Goal: Task Accomplishment & Management: Manage account settings

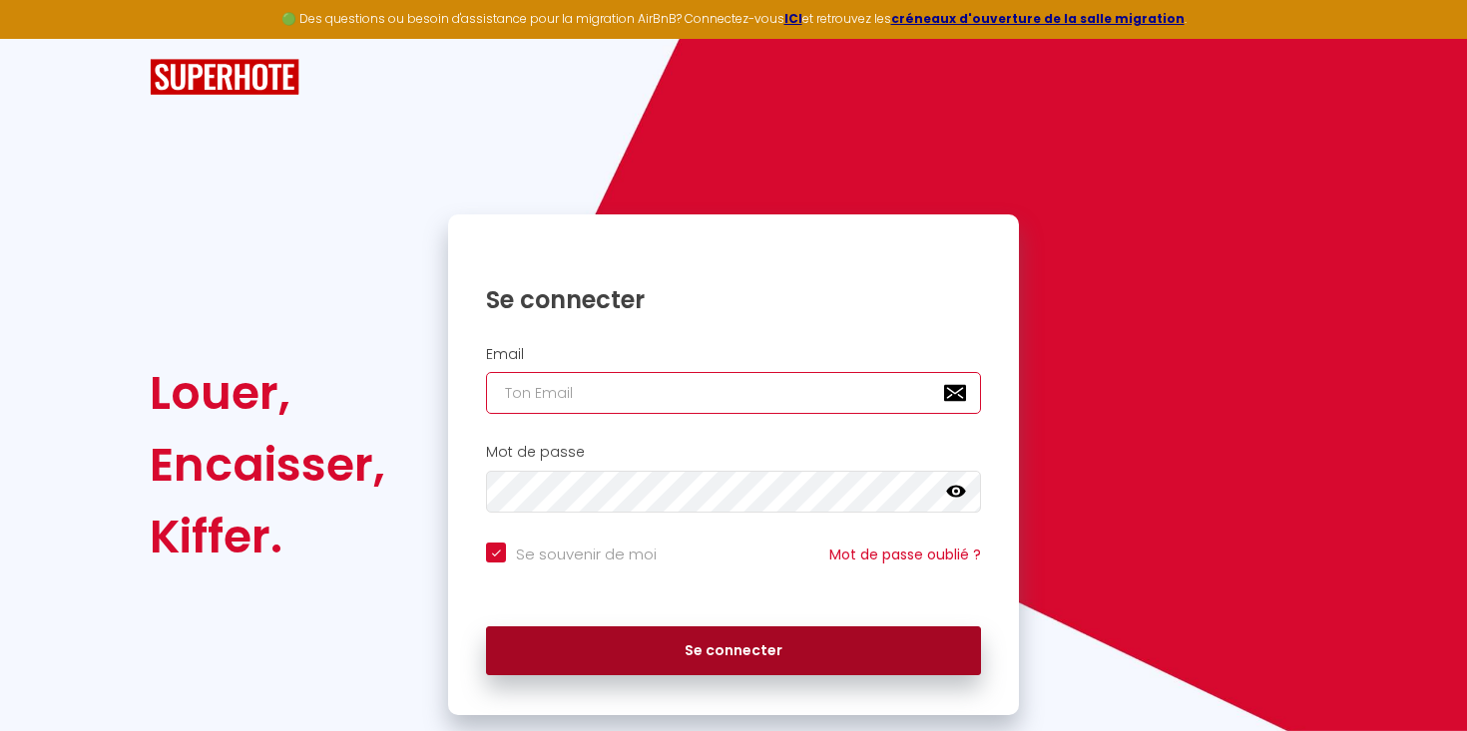
type input "[EMAIL_ADDRESS][DOMAIN_NAME]"
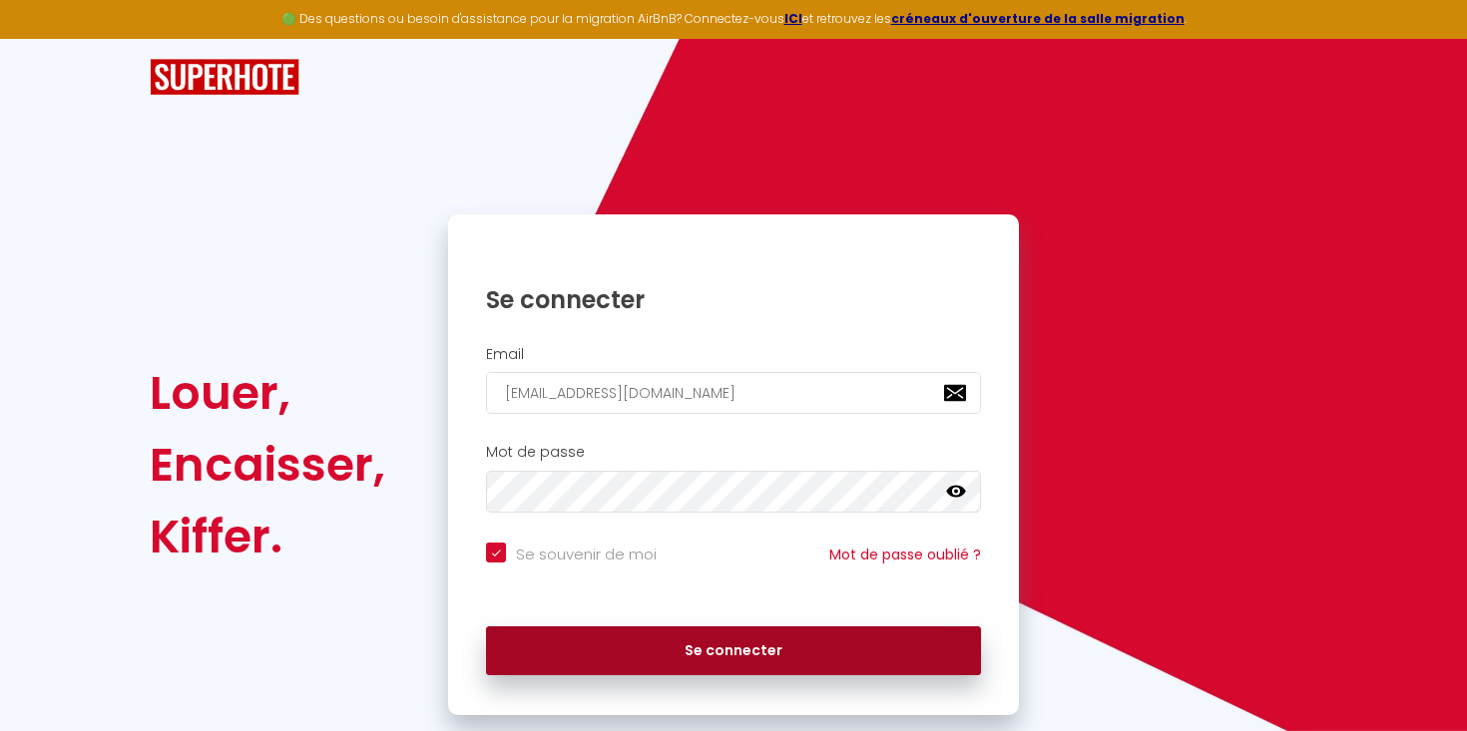
click at [686, 643] on button "Se connecter" at bounding box center [733, 652] width 495 height 50
checkbox input "true"
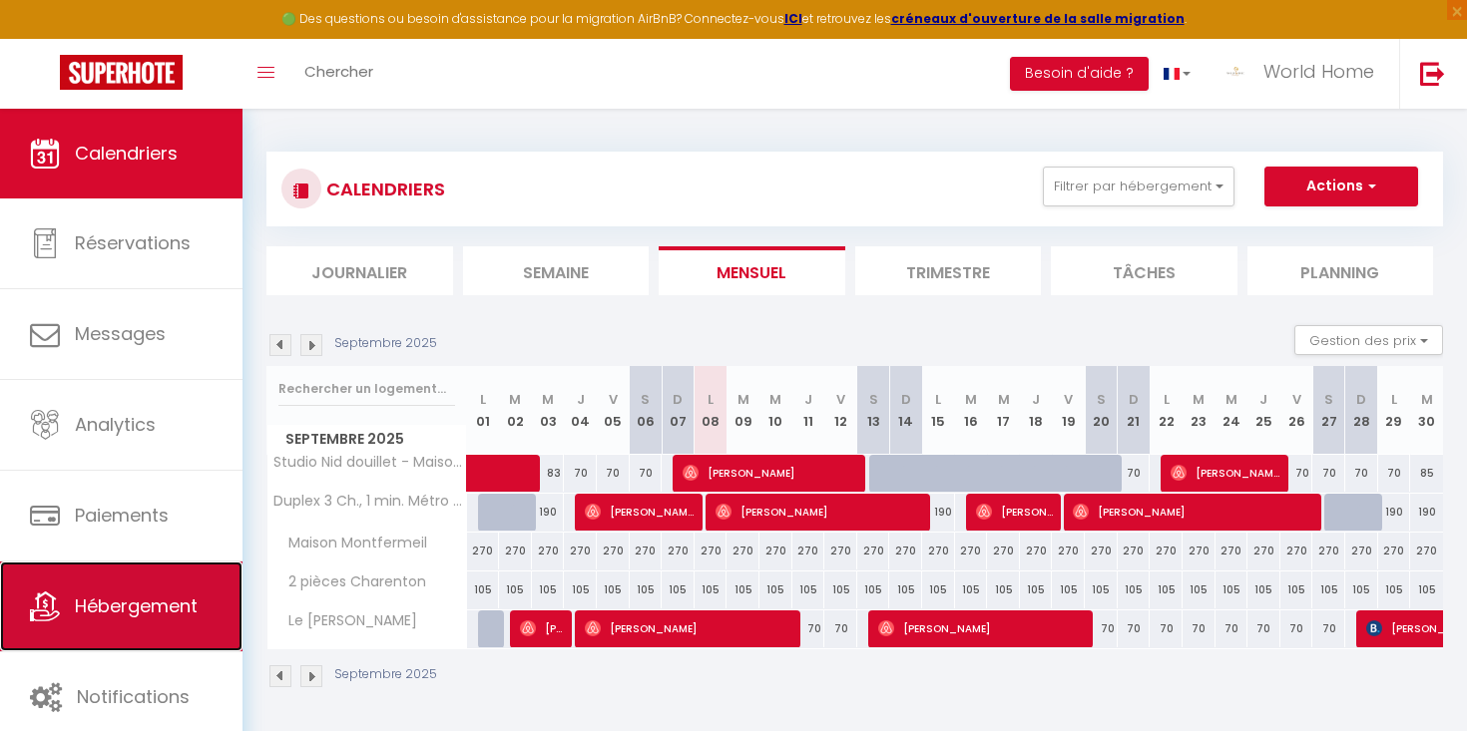
click at [141, 627] on link "Hébergement" at bounding box center [121, 607] width 242 height 90
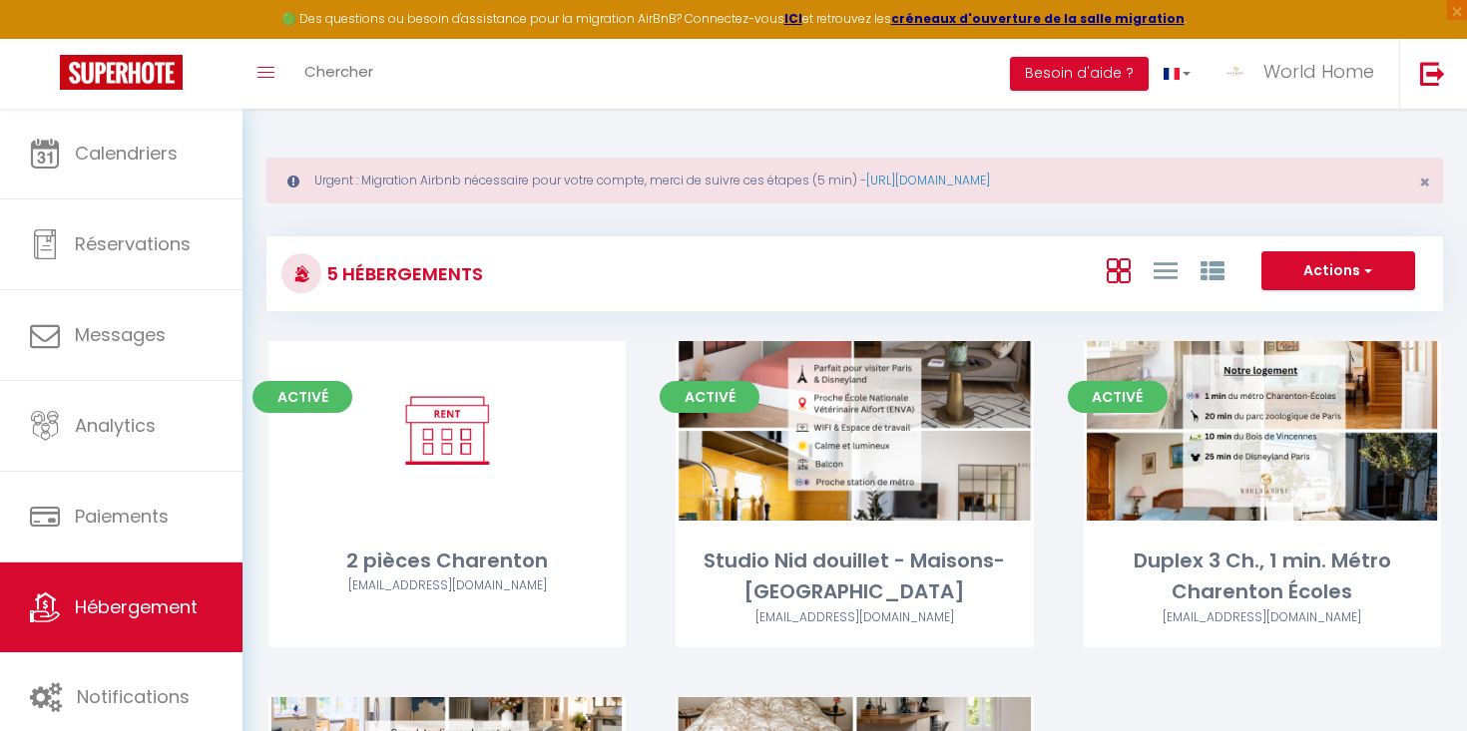
click at [1430, 184] on div "Urgent : Migration Airbnb nécessaire pour votre compte, merci de suivre ces éta…" at bounding box center [854, 181] width 1176 height 46
click at [1426, 181] on span "×" at bounding box center [1424, 182] width 11 height 25
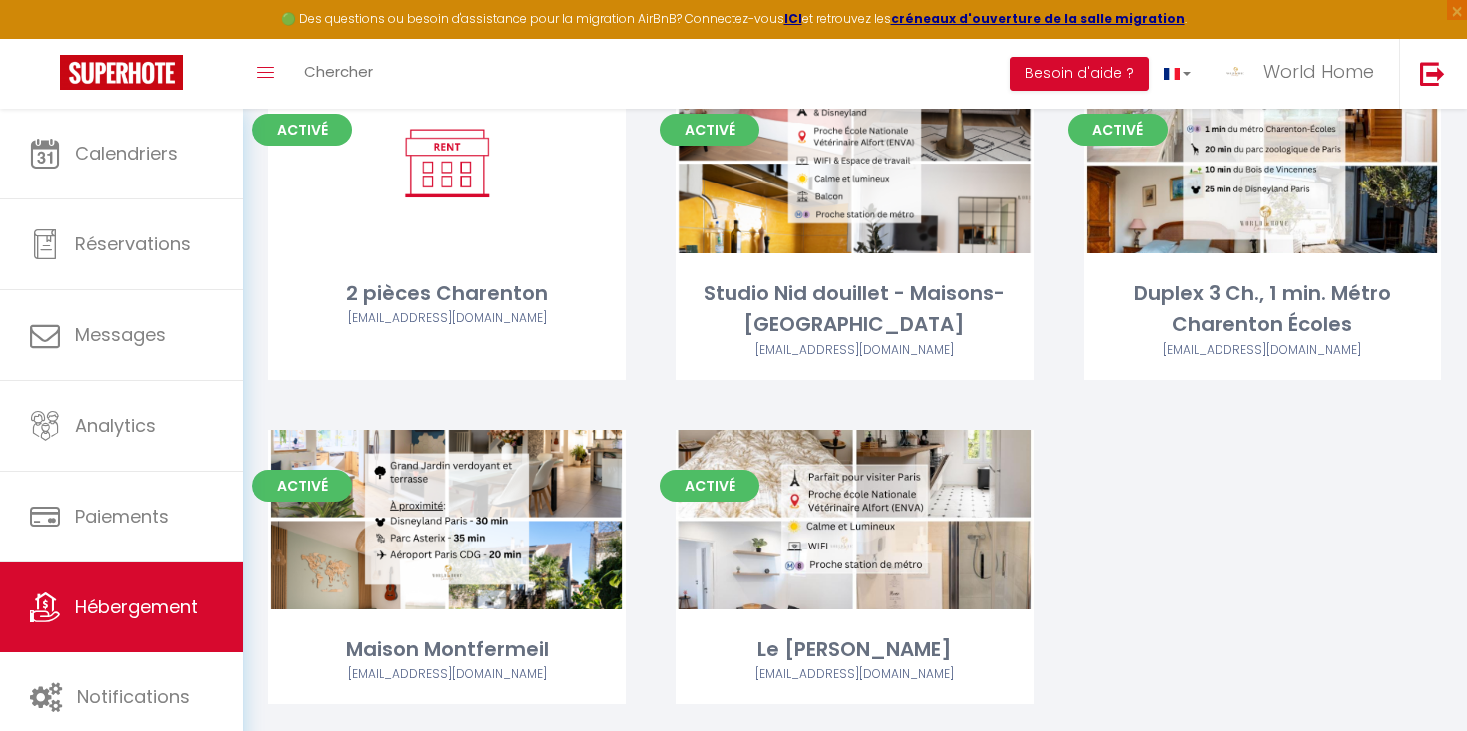
scroll to position [230, 0]
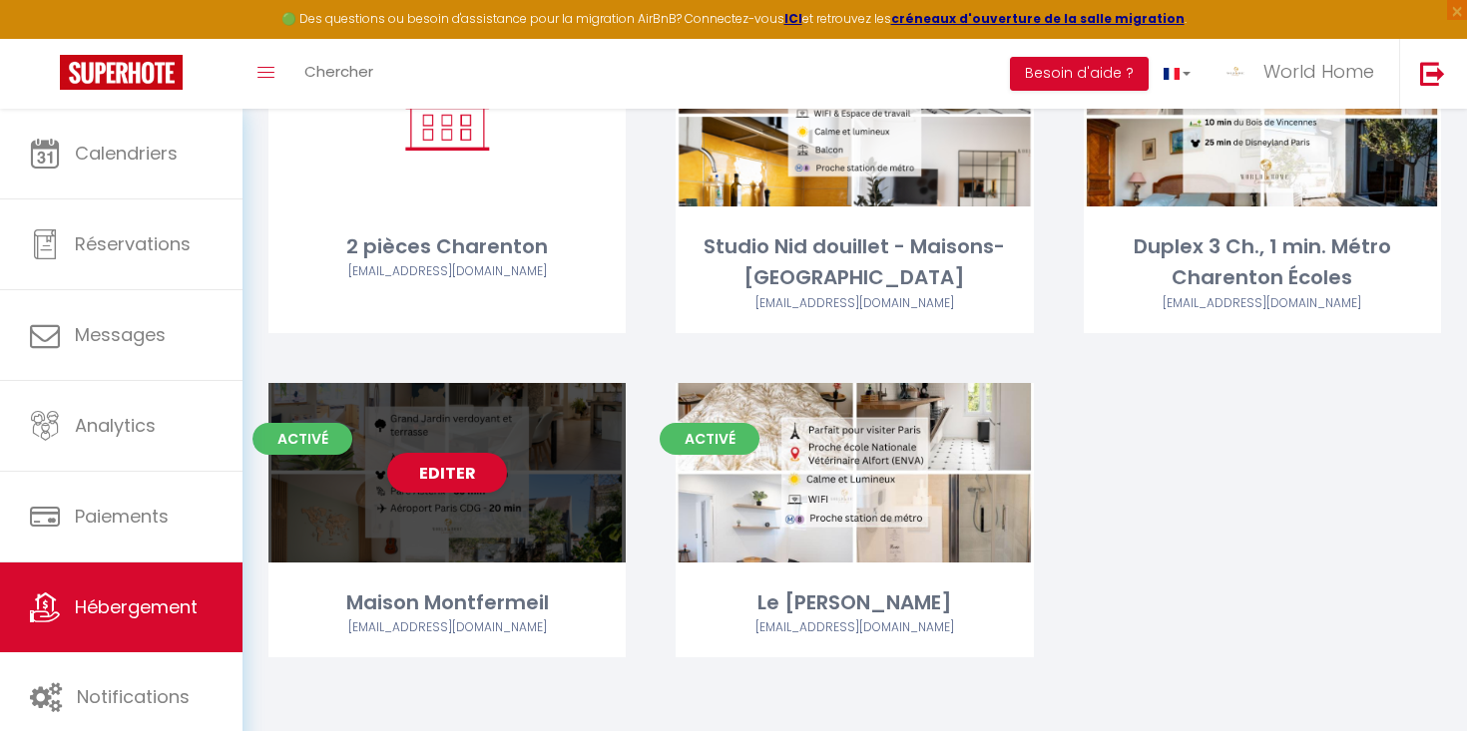
click at [501, 519] on div "Editer" at bounding box center [446, 473] width 357 height 180
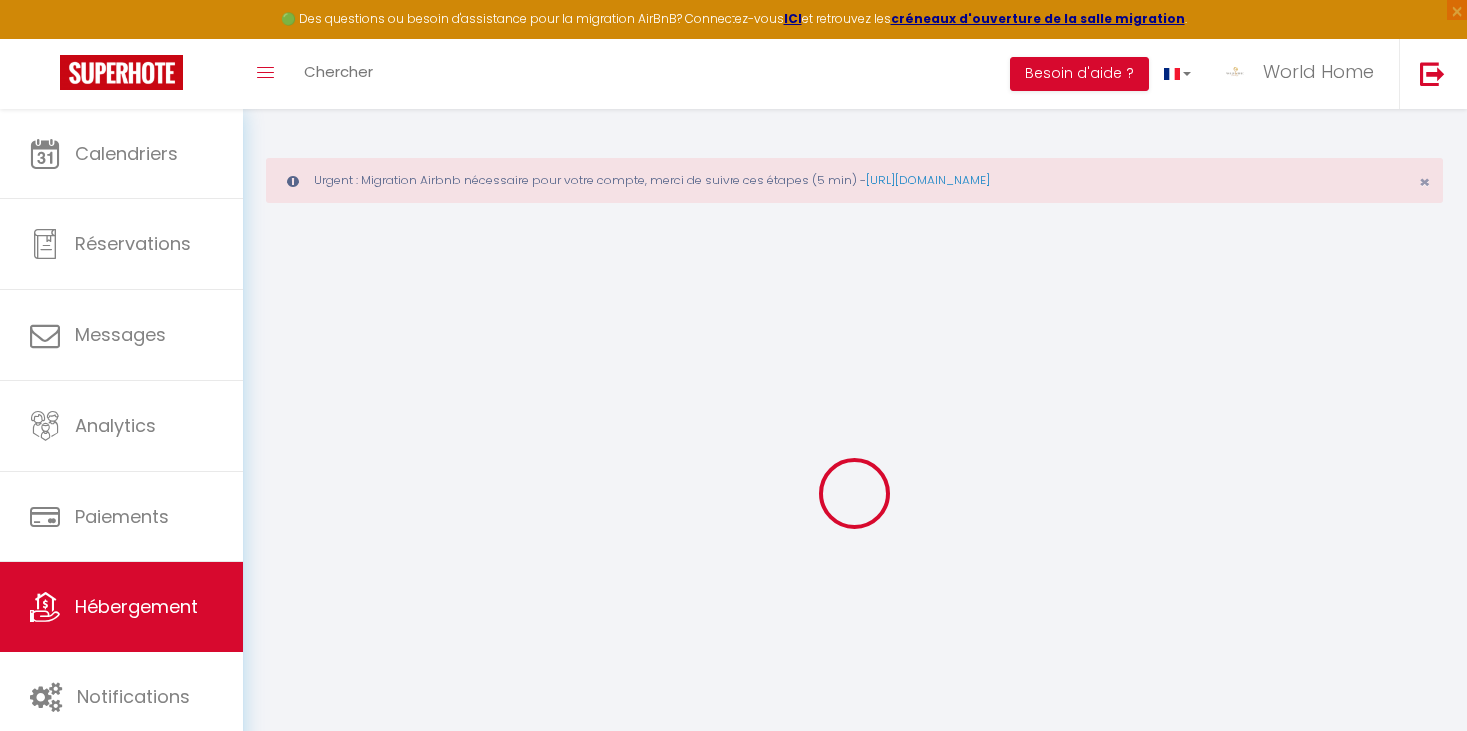
type input "Maison Montfermeil"
select select "houses"
select select "10"
select select "5"
select select "2"
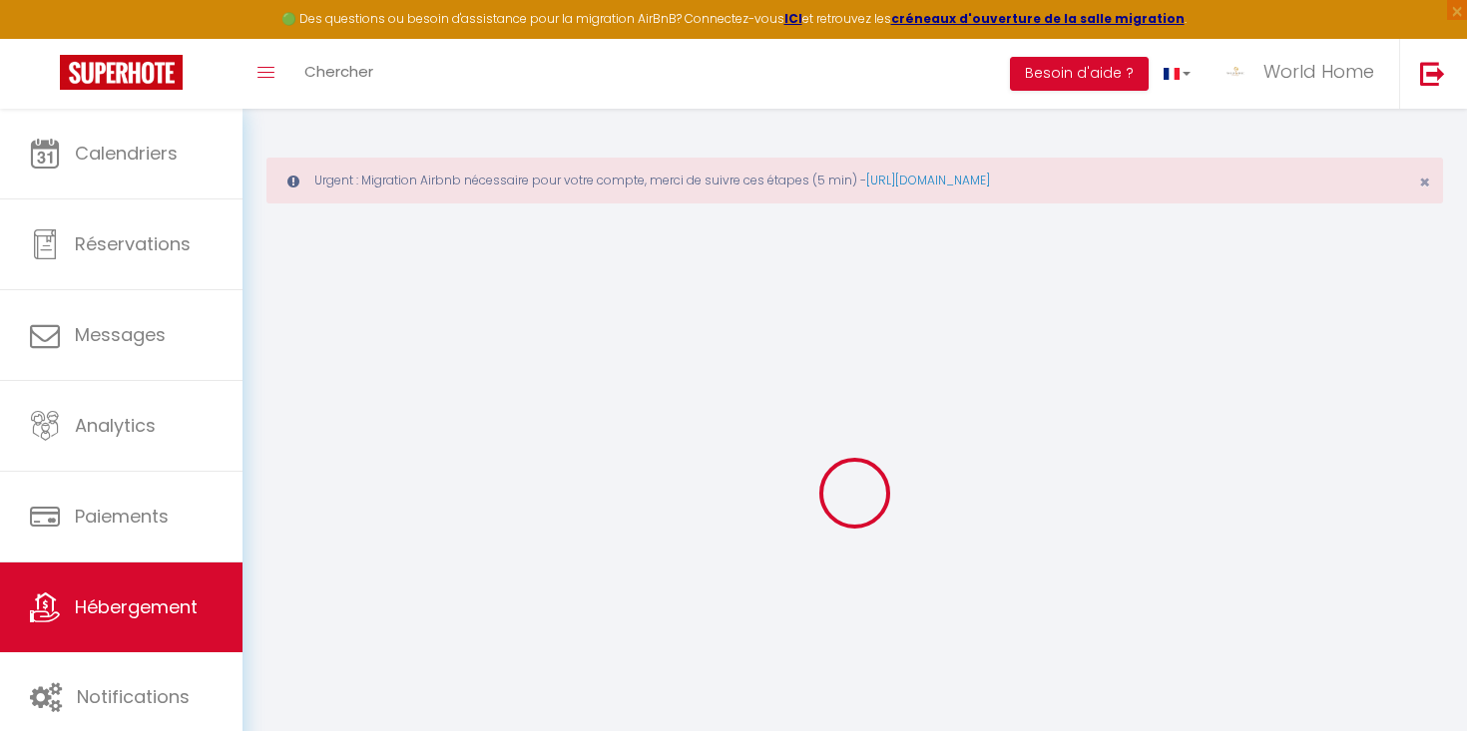
type input "160"
select select
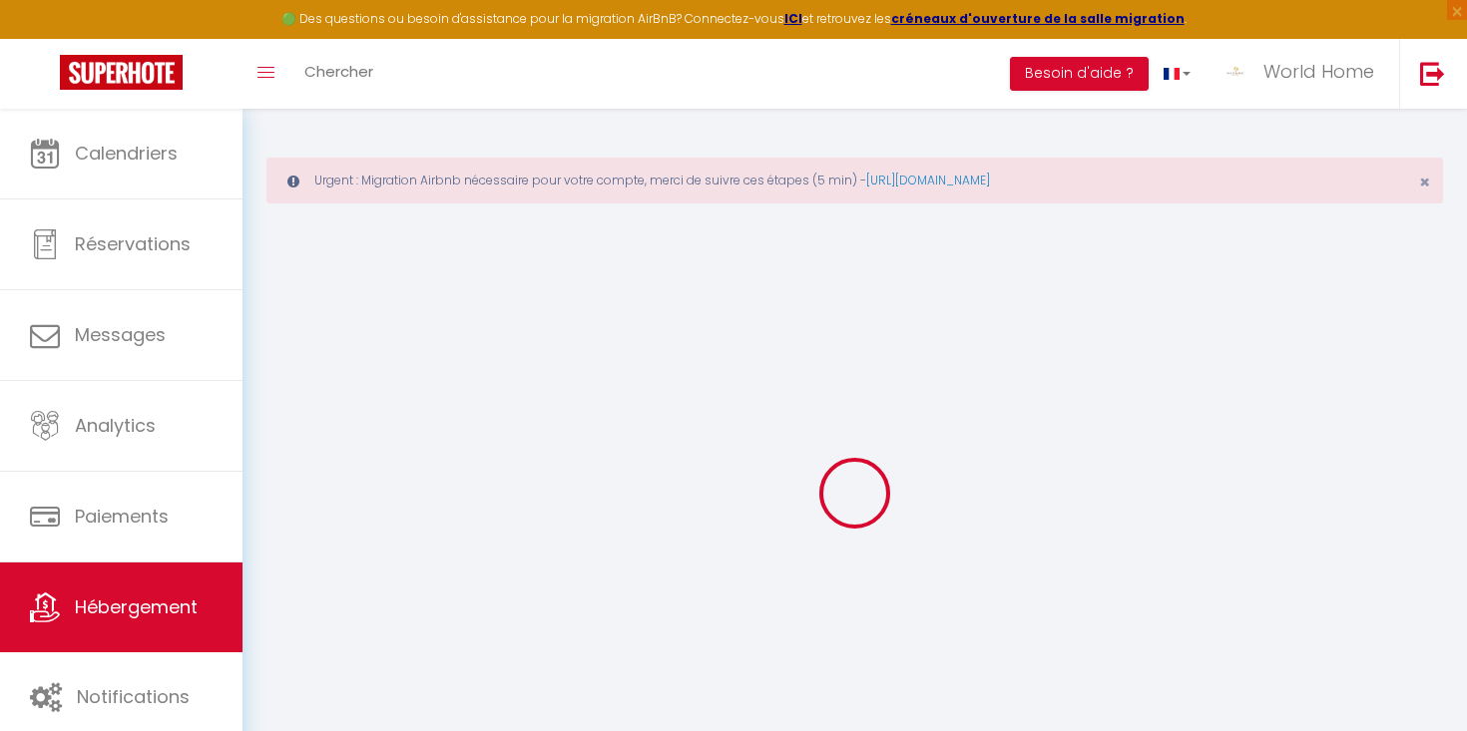
select select
type input "[STREET_ADDRESS]"
type input "93370"
type input "Montfermeil"
type input "[EMAIL_ADDRESS][DOMAIN_NAME]"
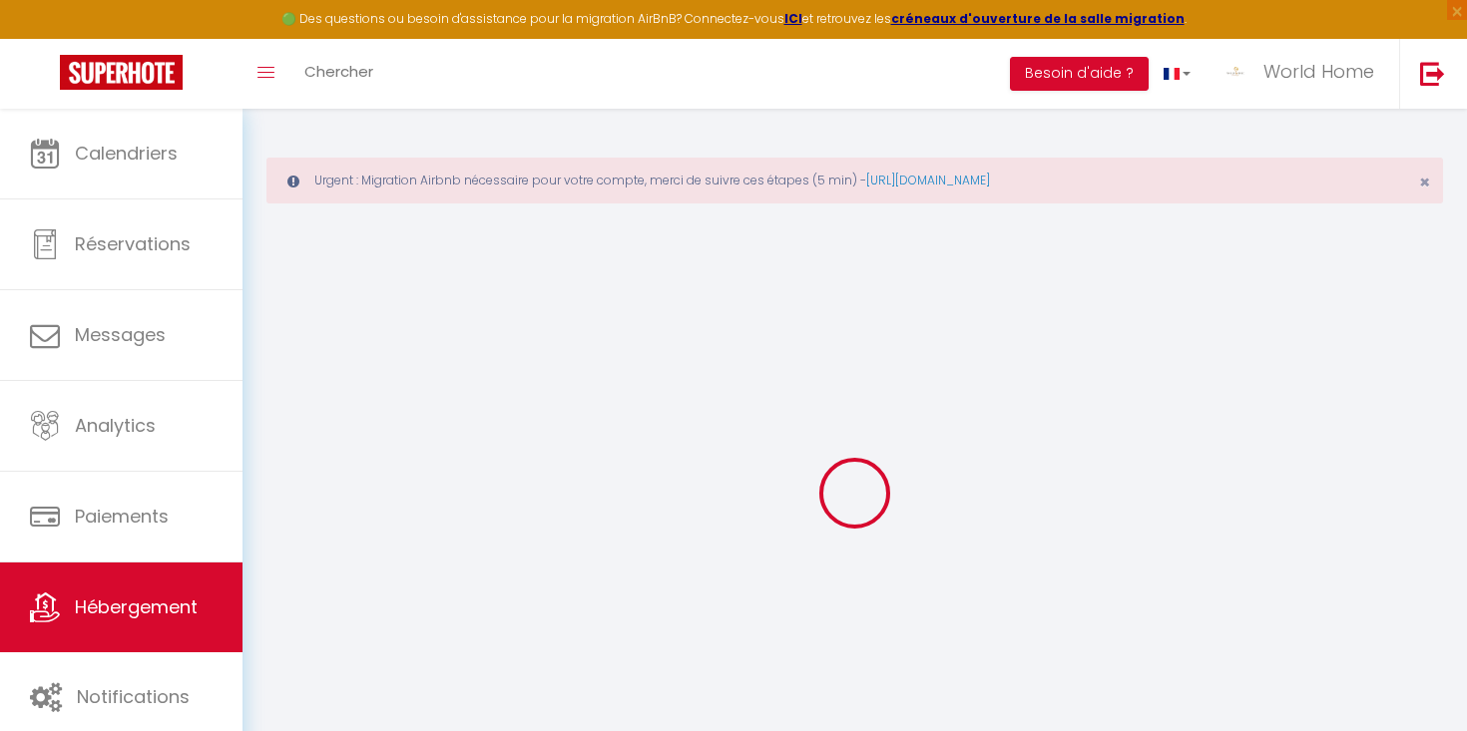
select select
checkbox input "false"
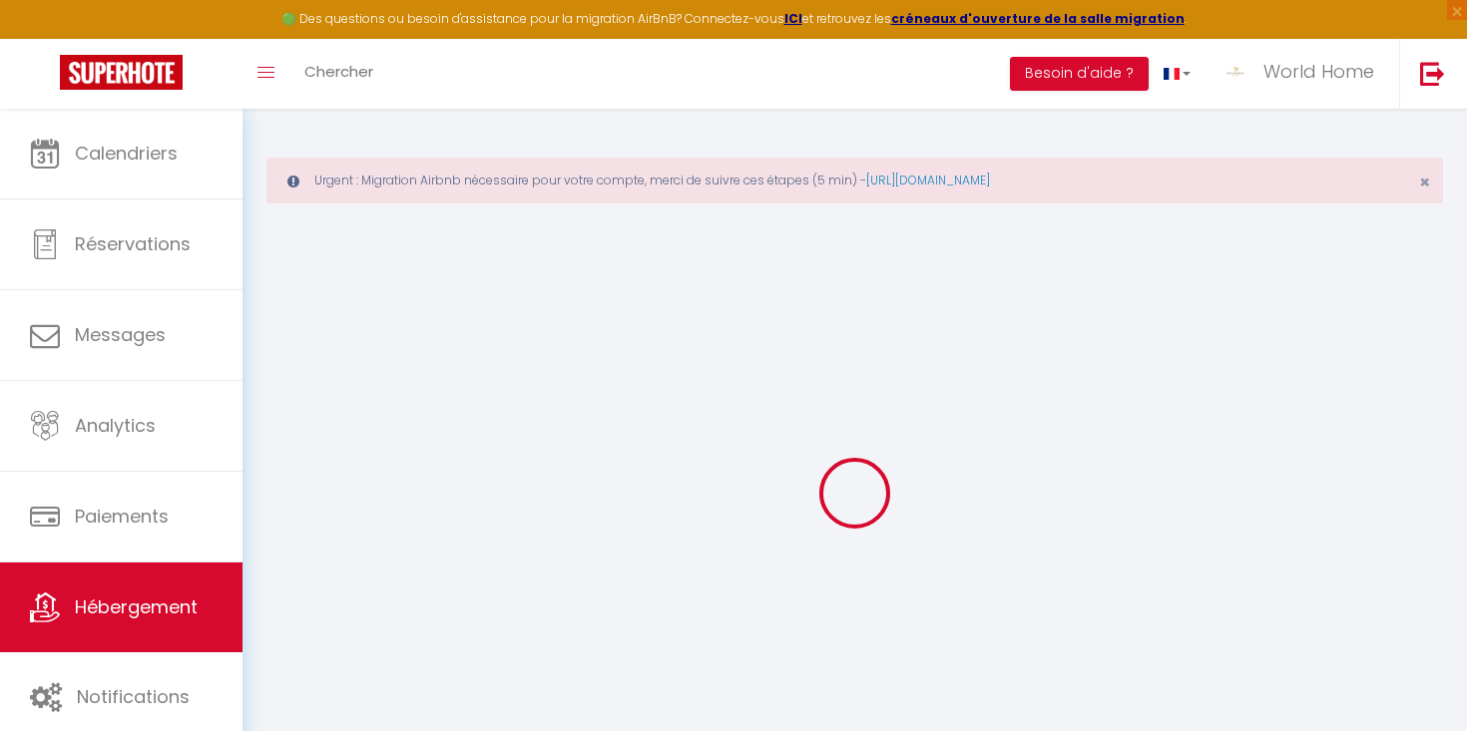
type input "0"
select select
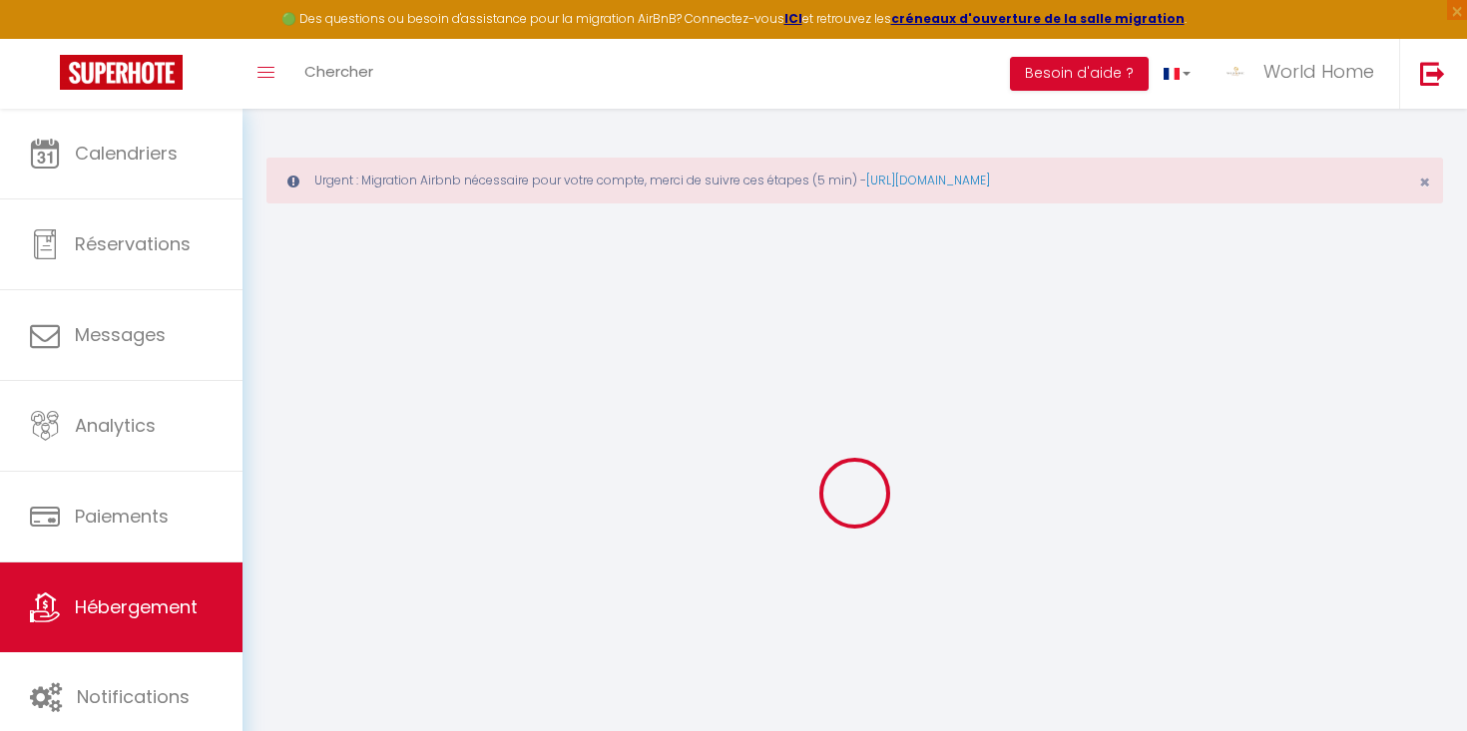
select select
checkbox input "false"
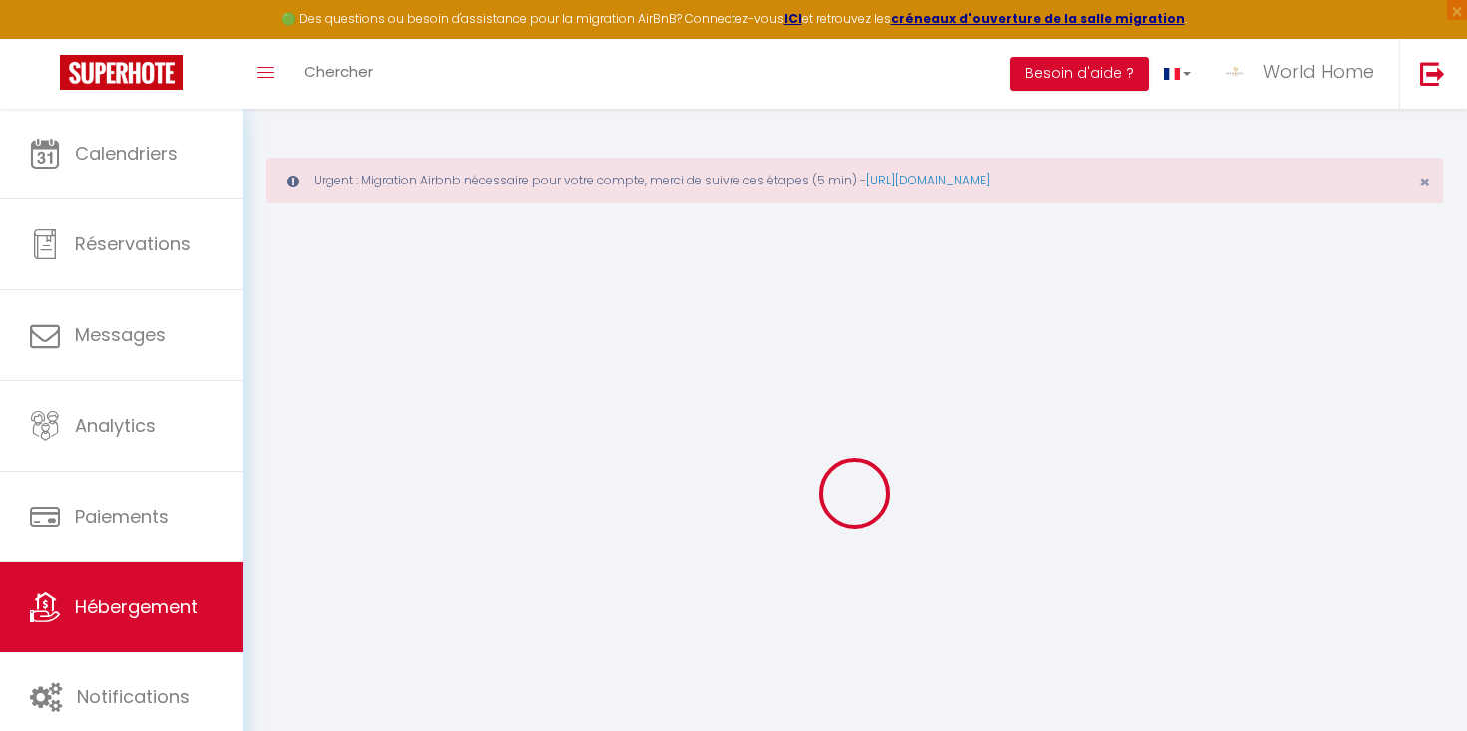
checkbox input "false"
select select
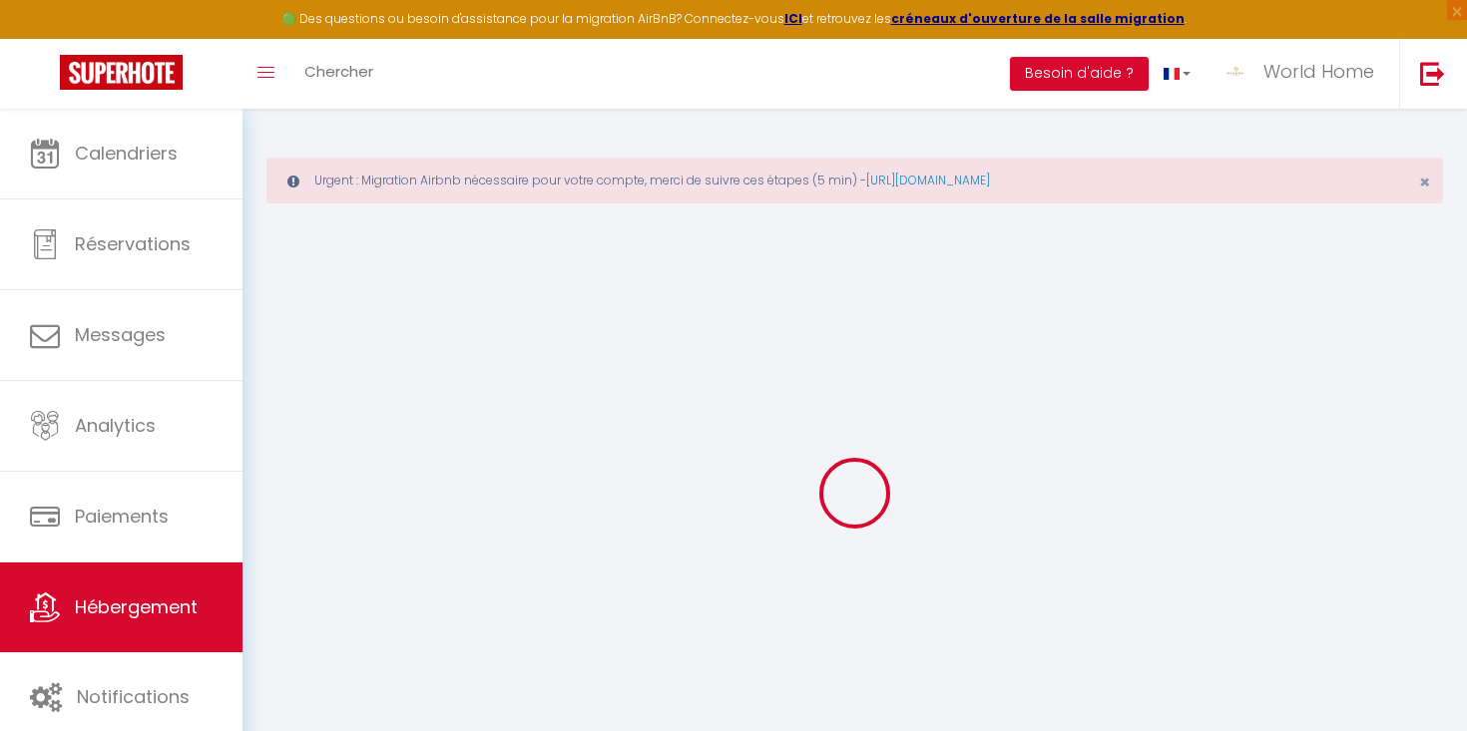
select select
checkbox input "false"
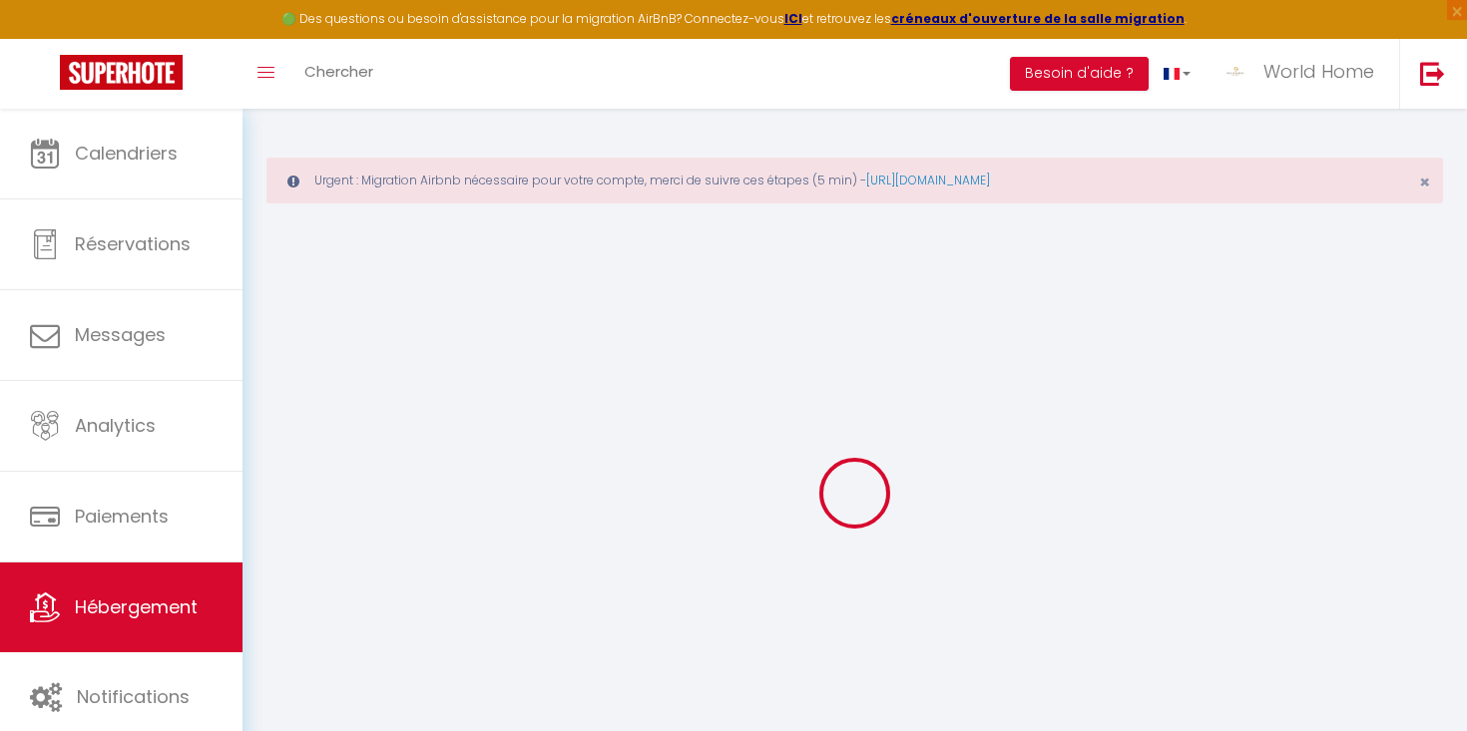
checkbox input "false"
select select
checkbox input "false"
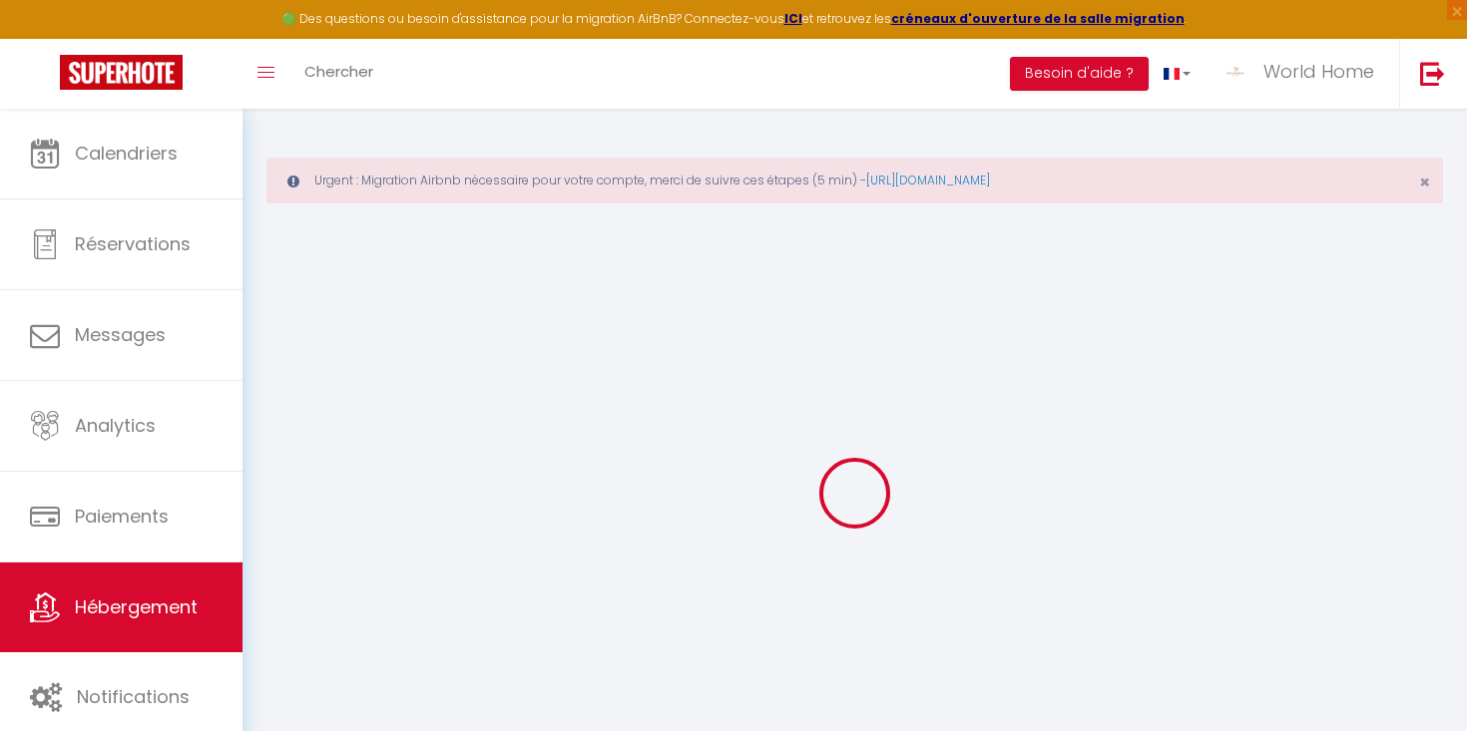
checkbox input "false"
select select
checkbox input "false"
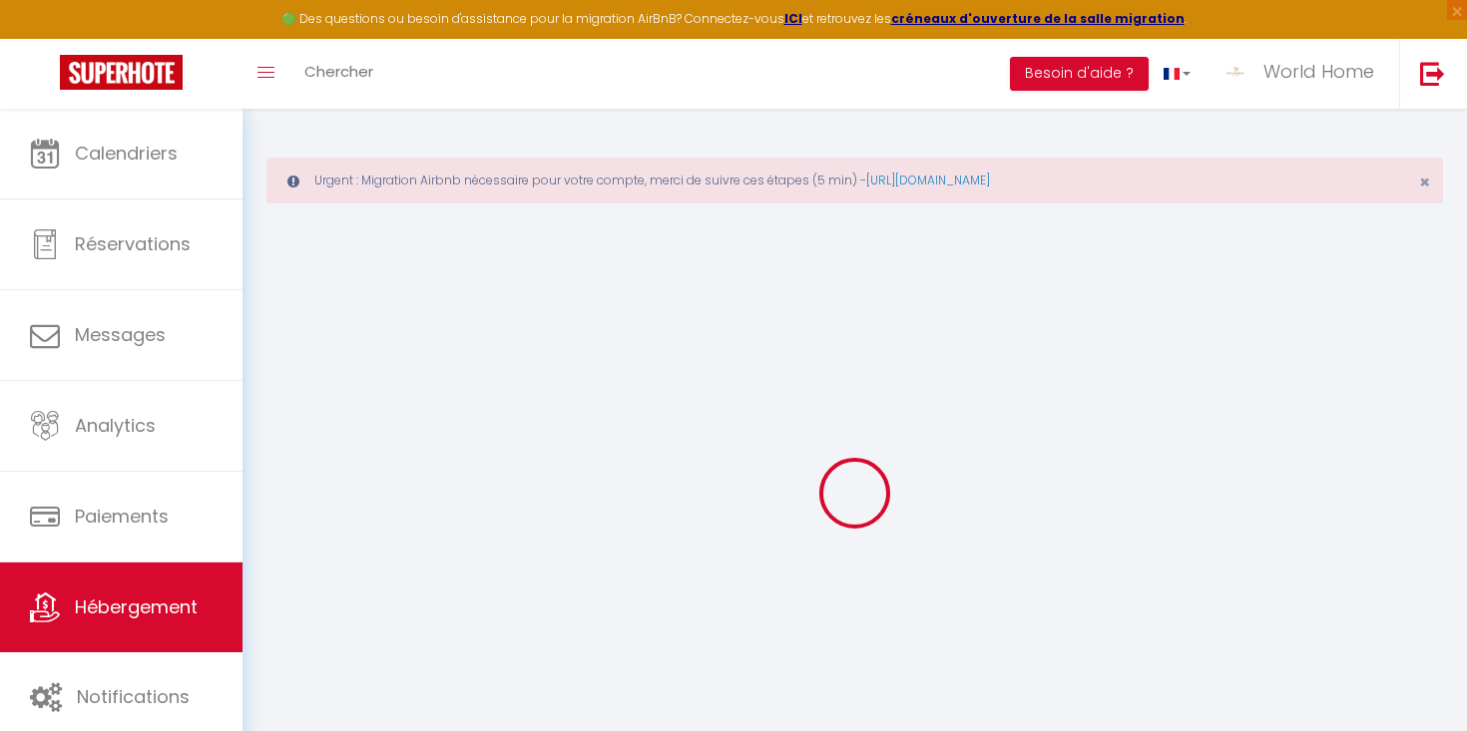
checkbox input "false"
select select
checkbox input "false"
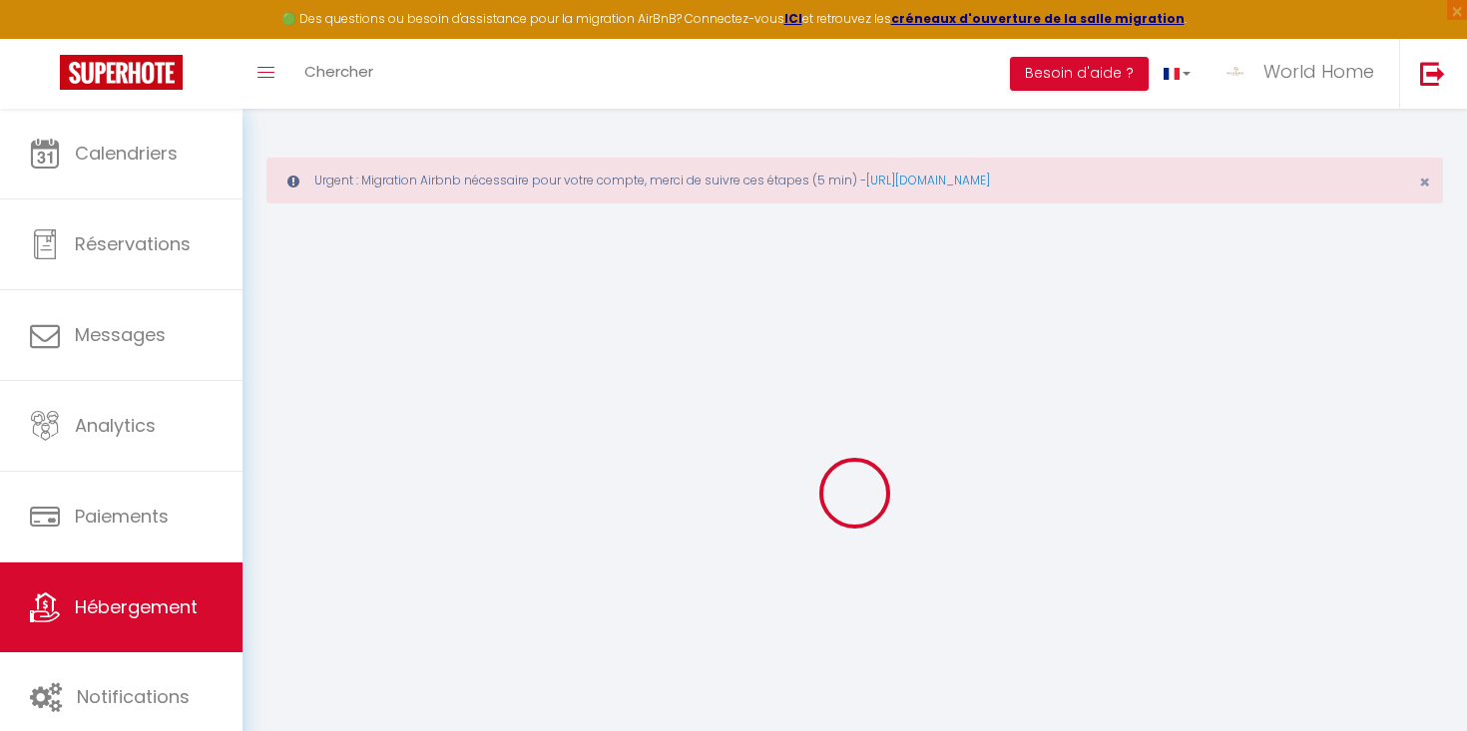
checkbox input "false"
select select "15:00"
select select "23:45"
select select "11:00"
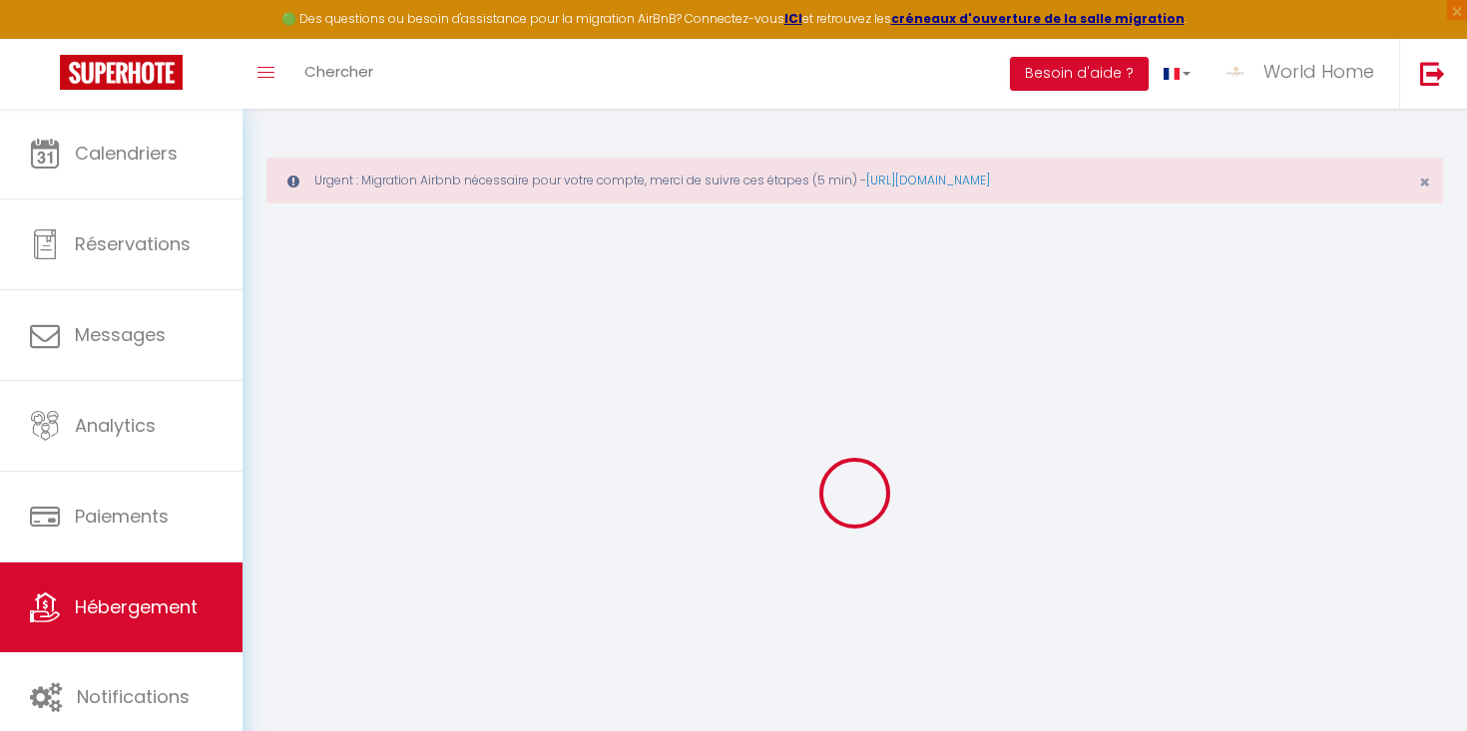
select select "30"
select select "120"
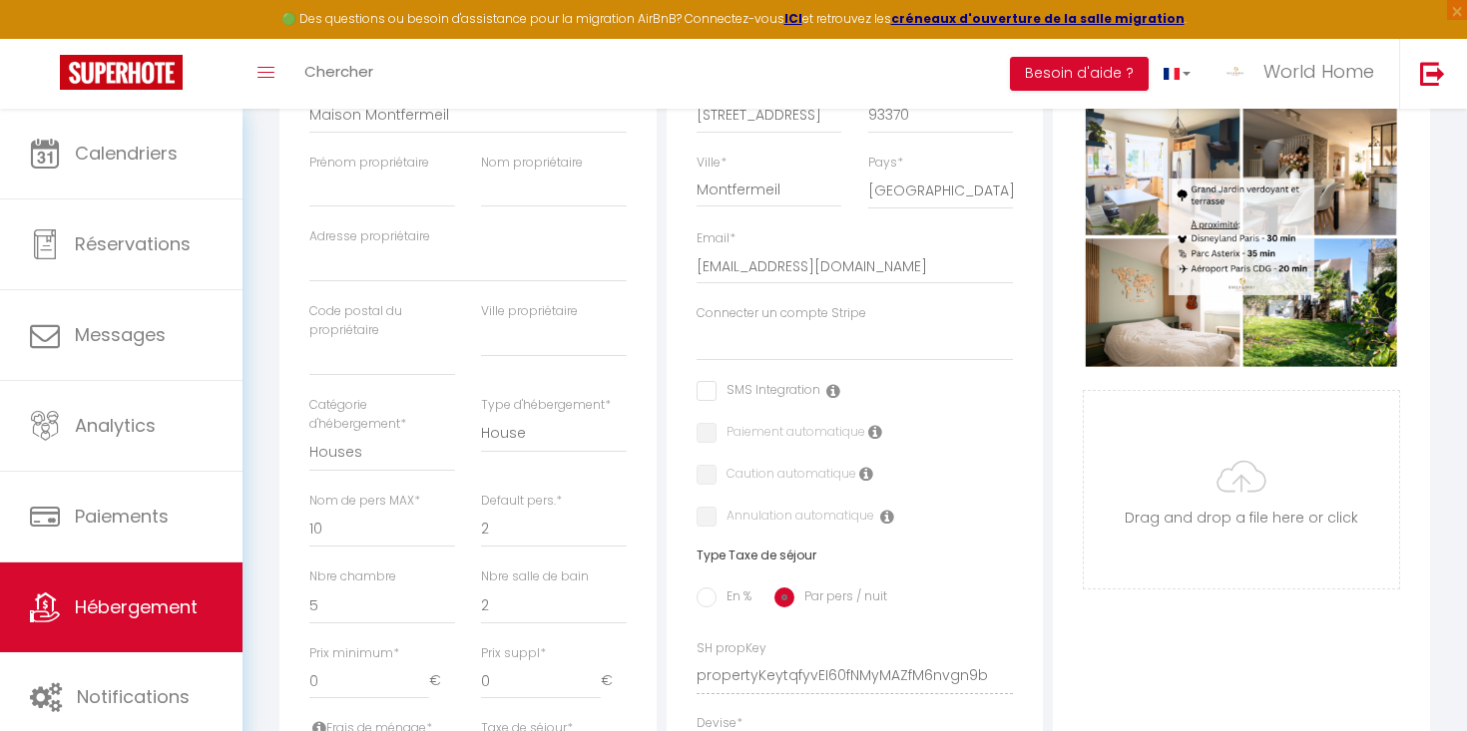
scroll to position [460, 0]
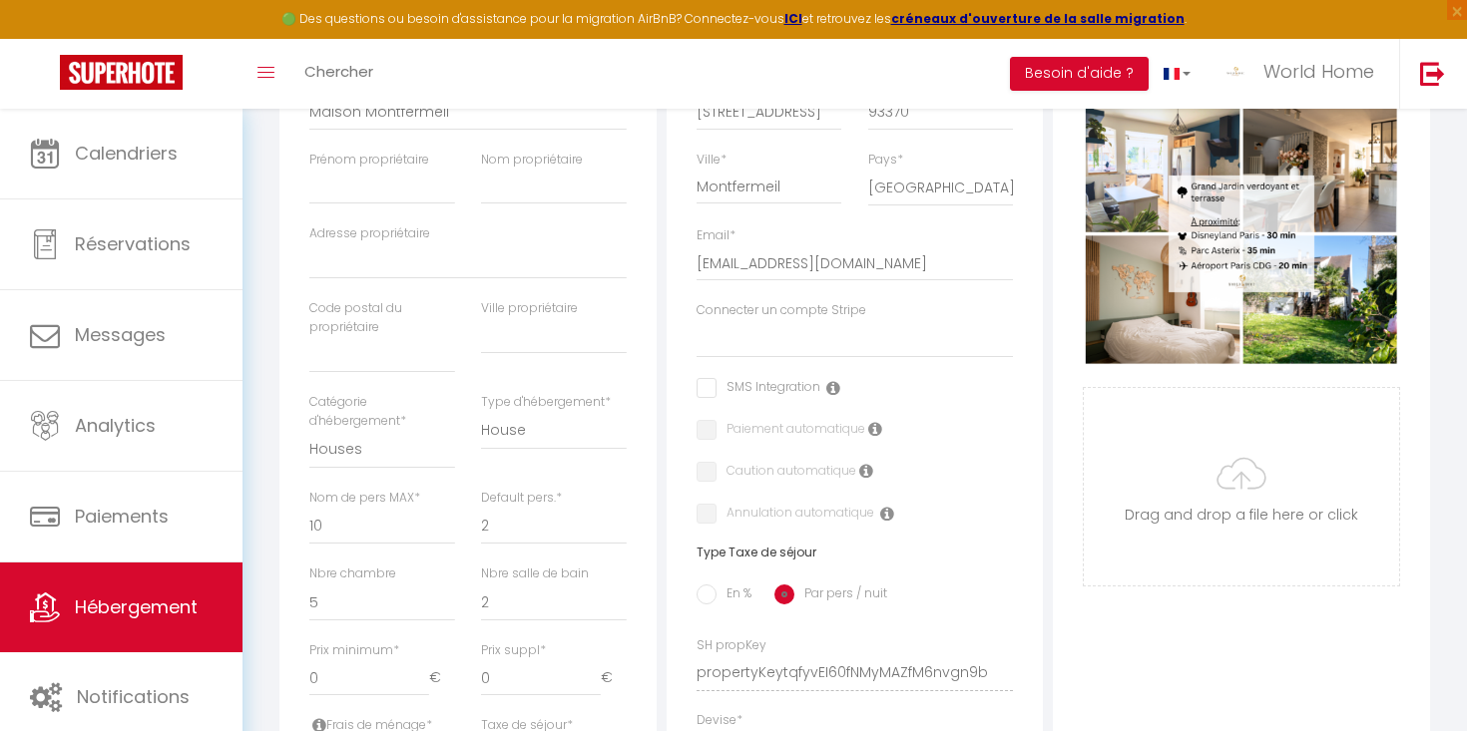
select select
checkbox input "false"
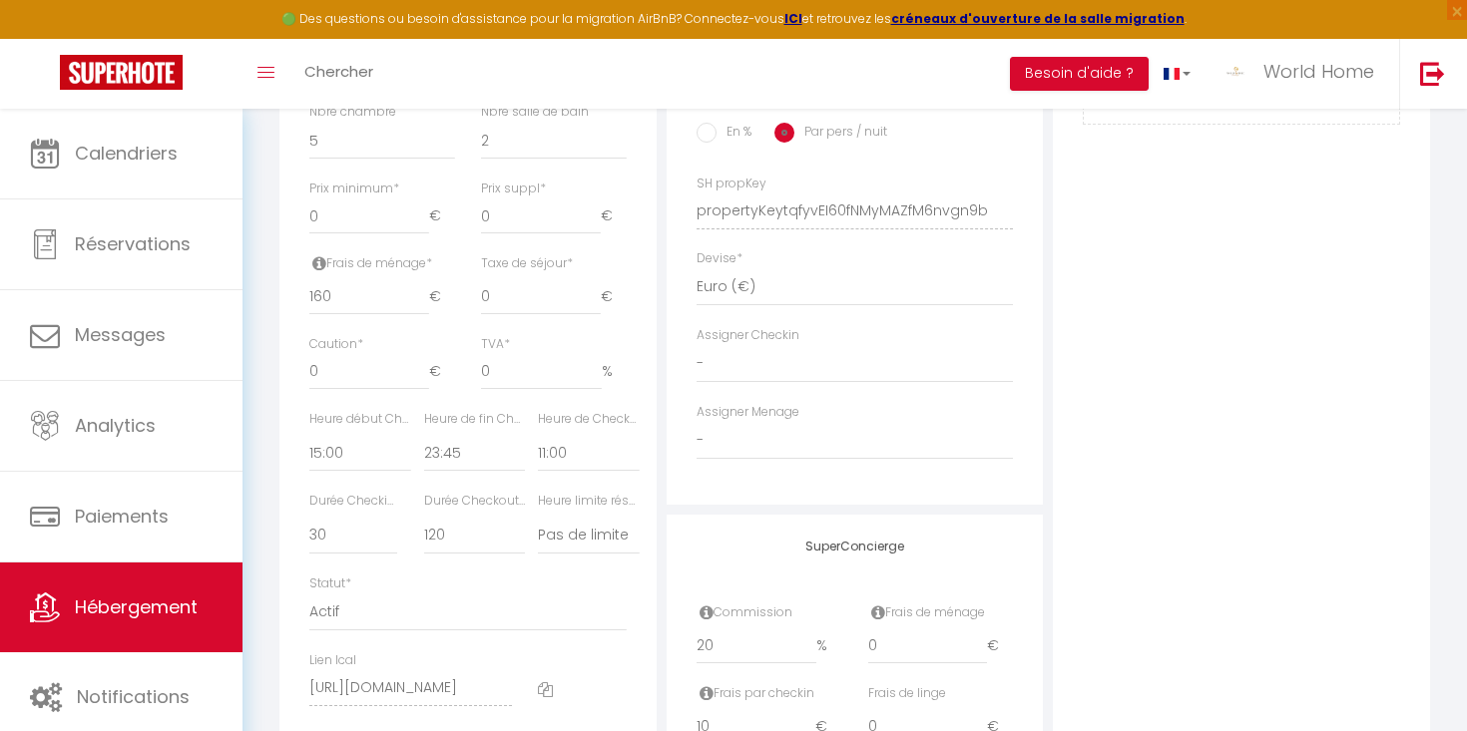
scroll to position [927, 0]
click at [336, 293] on input "160" at bounding box center [369, 292] width 120 height 36
type input "16"
select select
checkbox input "false"
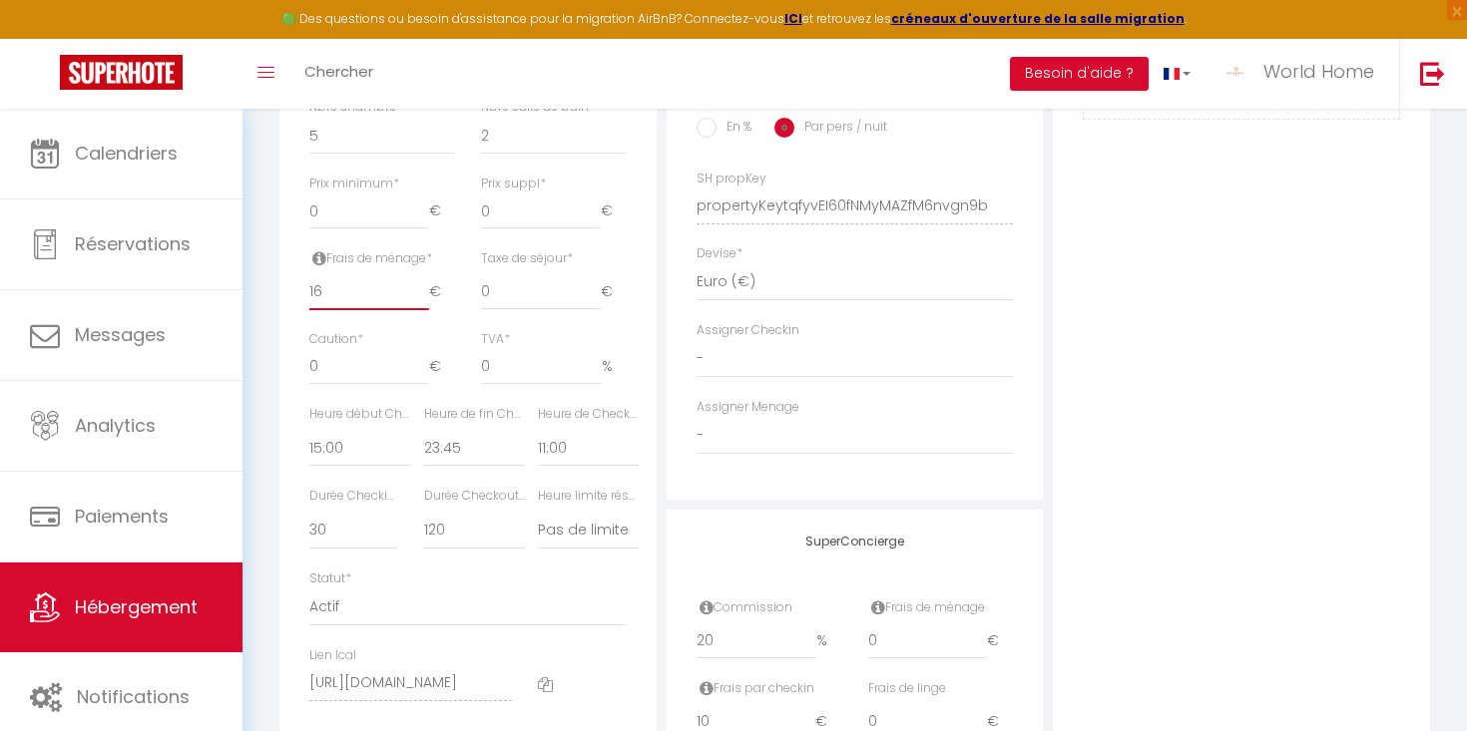
checkbox input "false"
type input "1"
select select
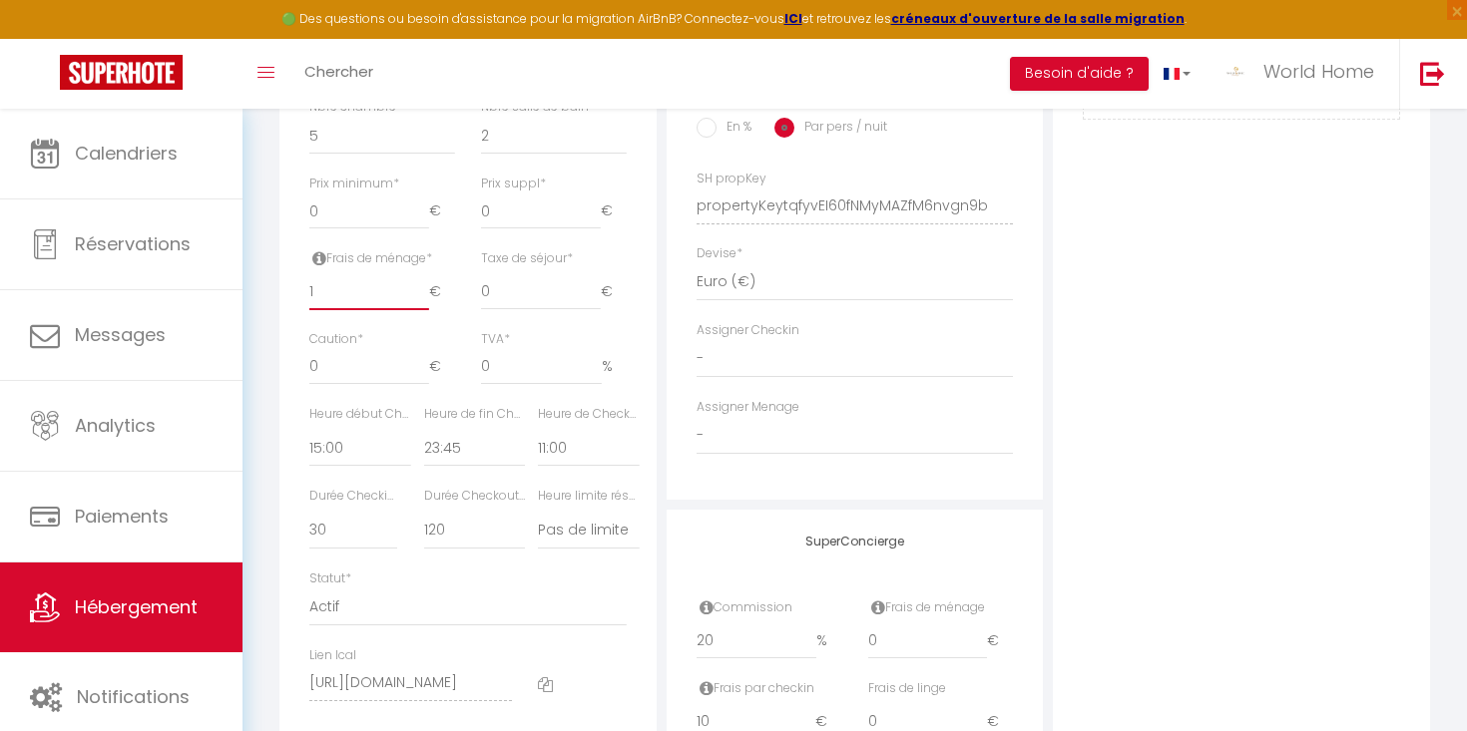
checkbox input "false"
type input "17"
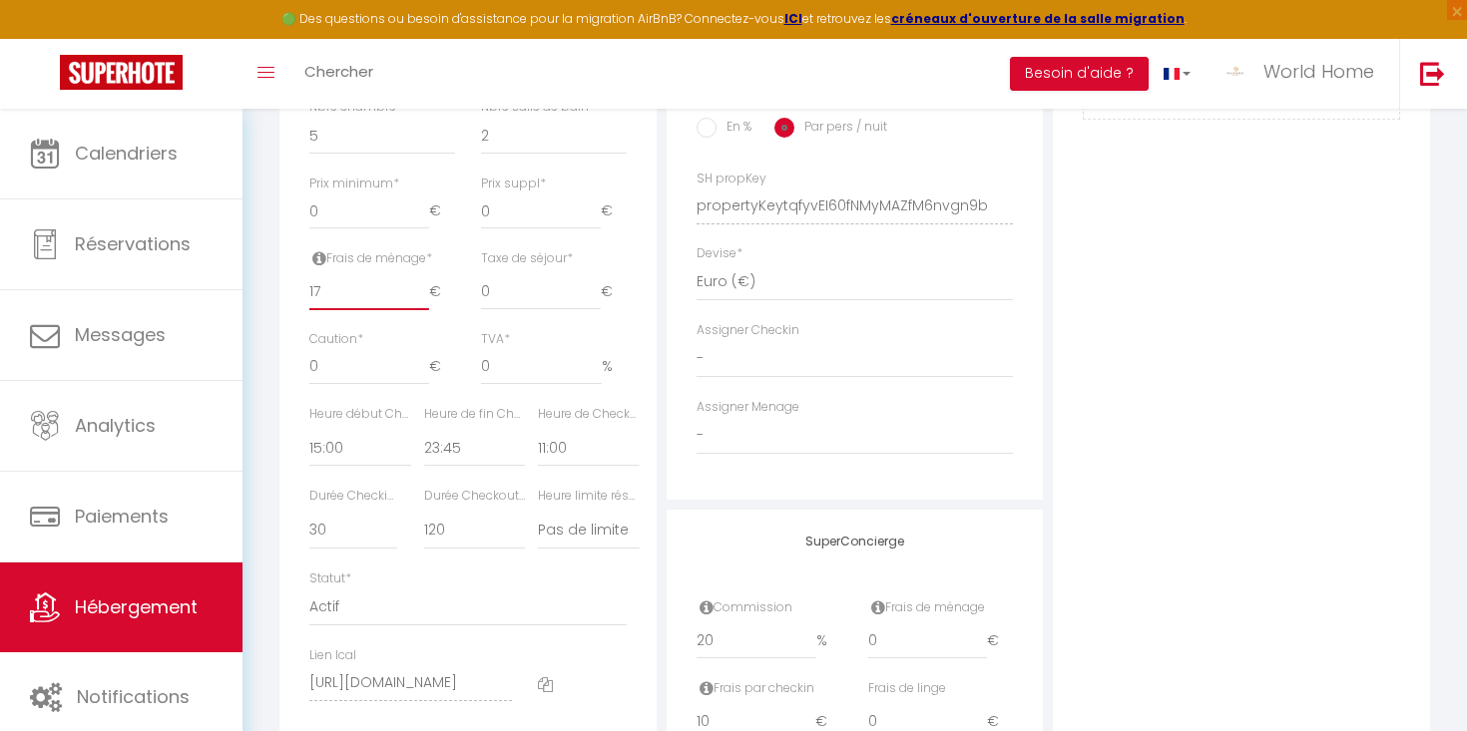
select select
checkbox input "false"
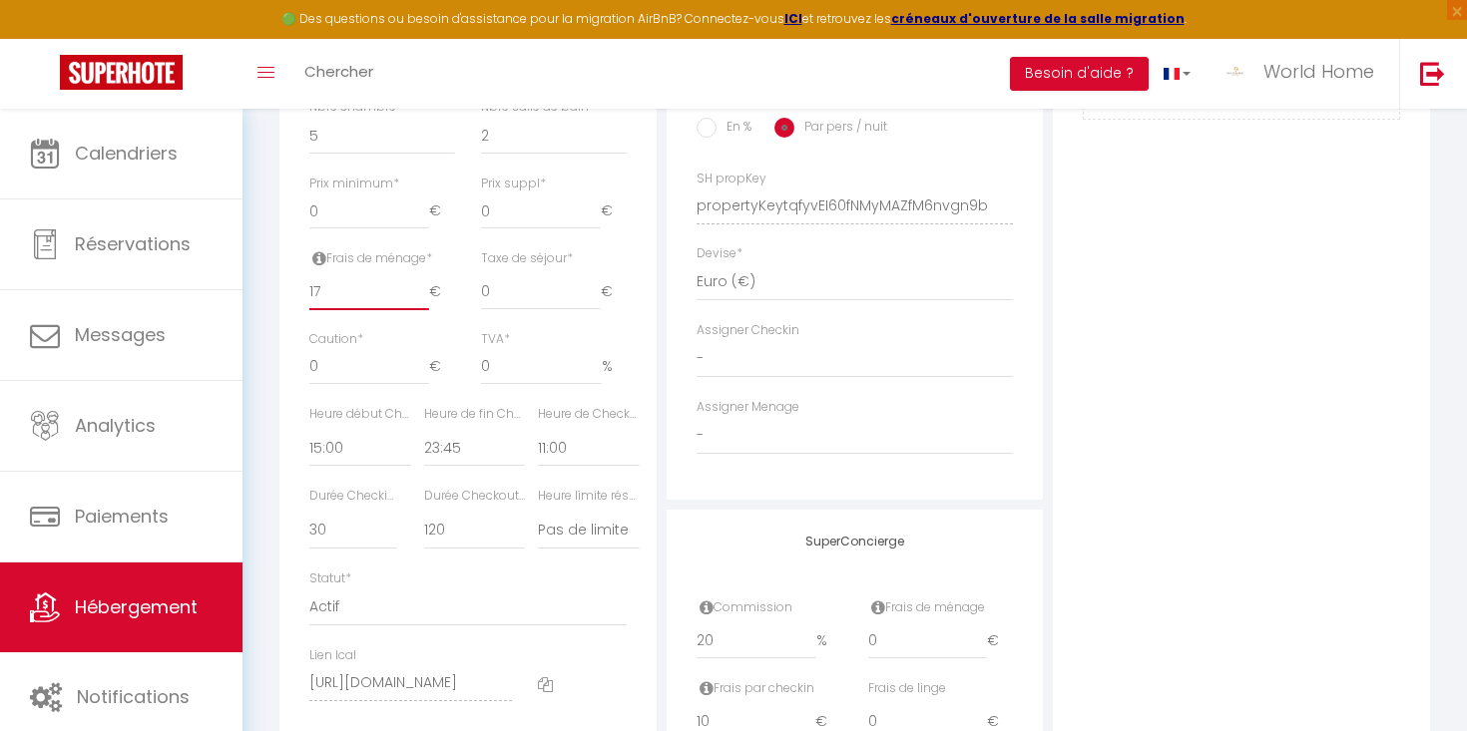
type input "170"
select select
checkbox input "false"
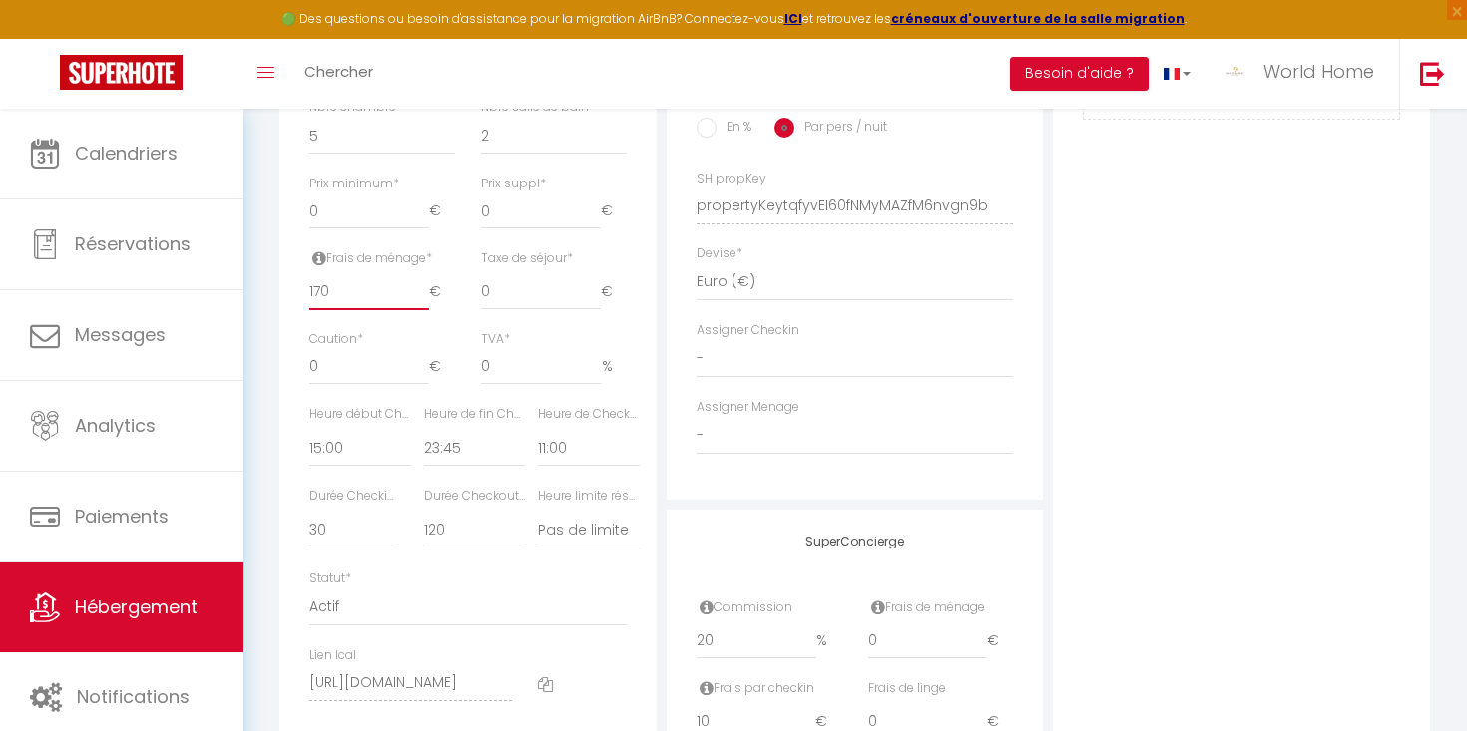
checkbox input "false"
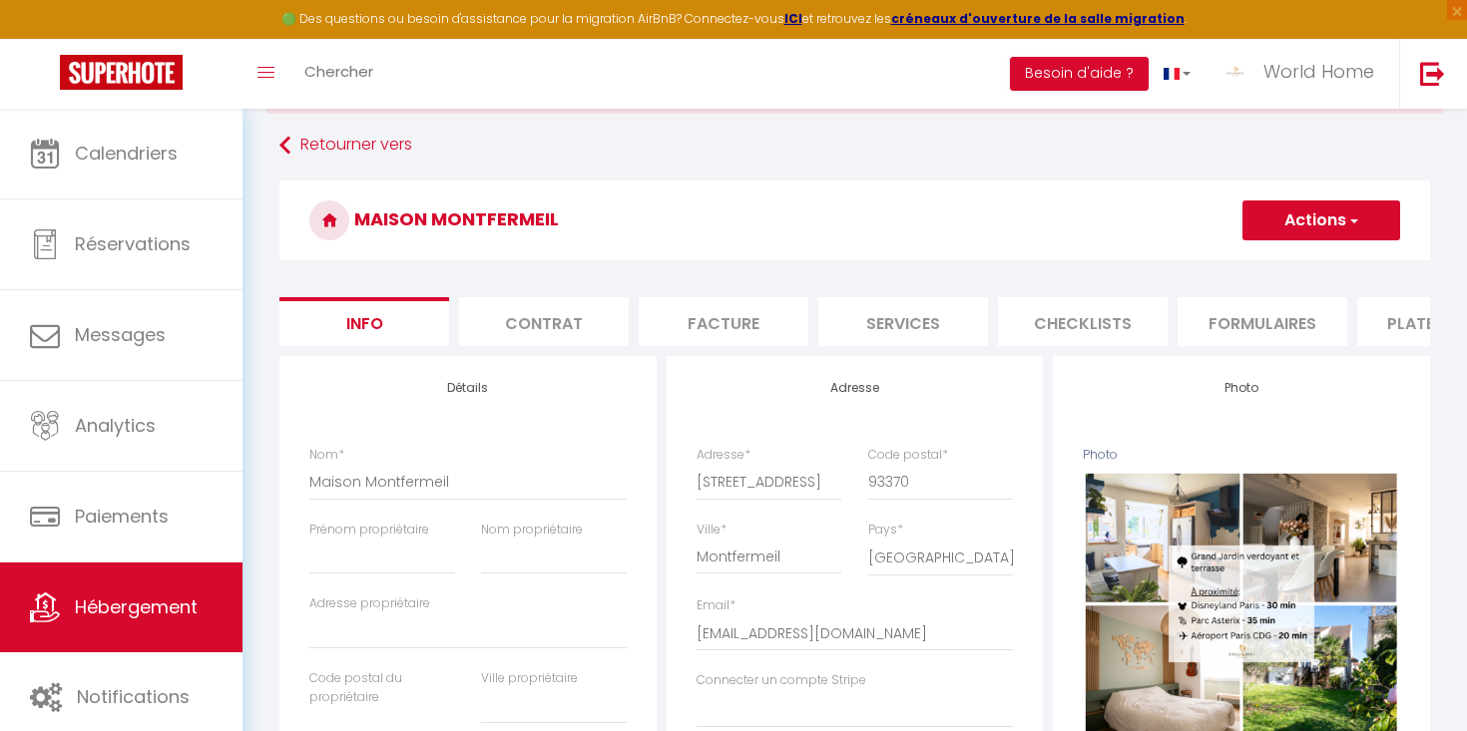
scroll to position [47, 0]
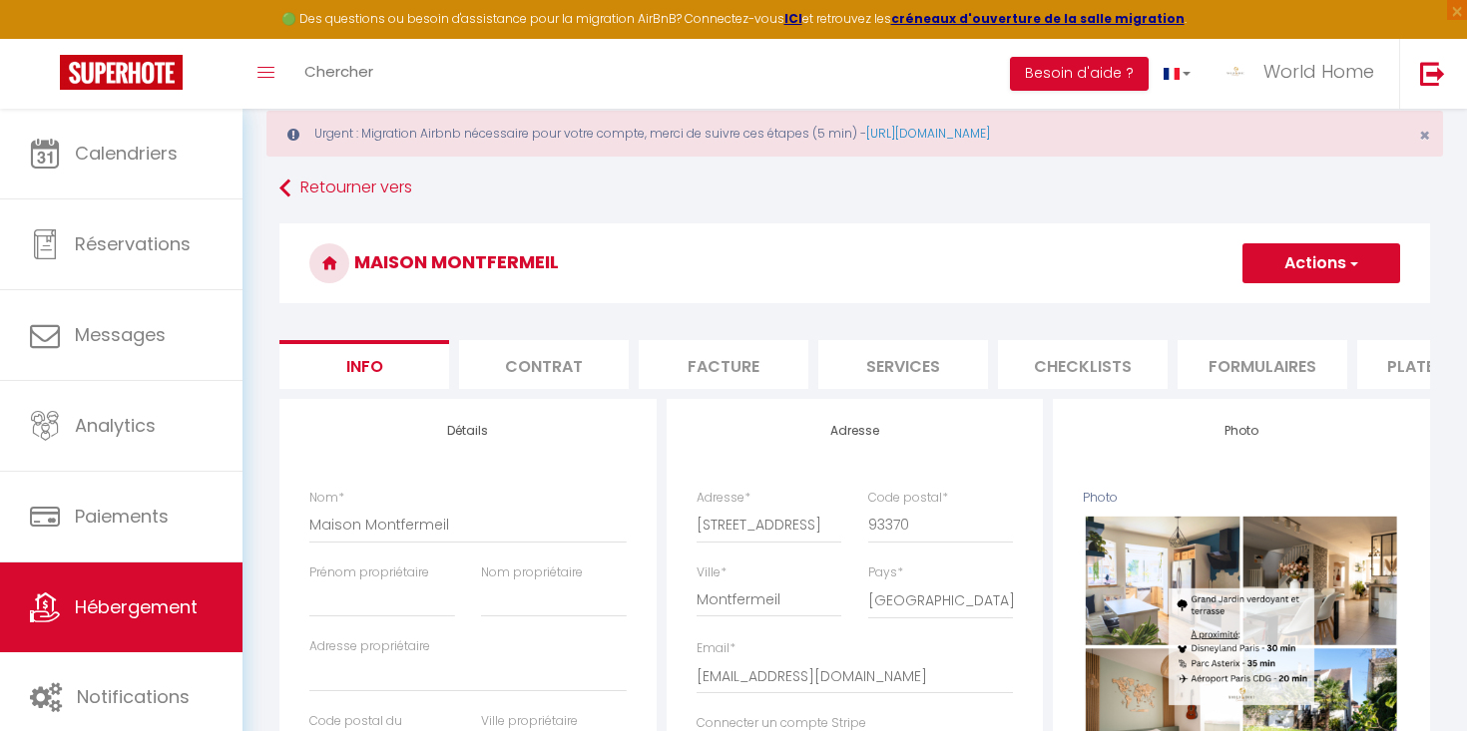
type input "170"
click at [1325, 269] on button "Actions" at bounding box center [1321, 263] width 158 height 40
click at [1268, 306] on input "Enregistrer" at bounding box center [1242, 307] width 74 height 20
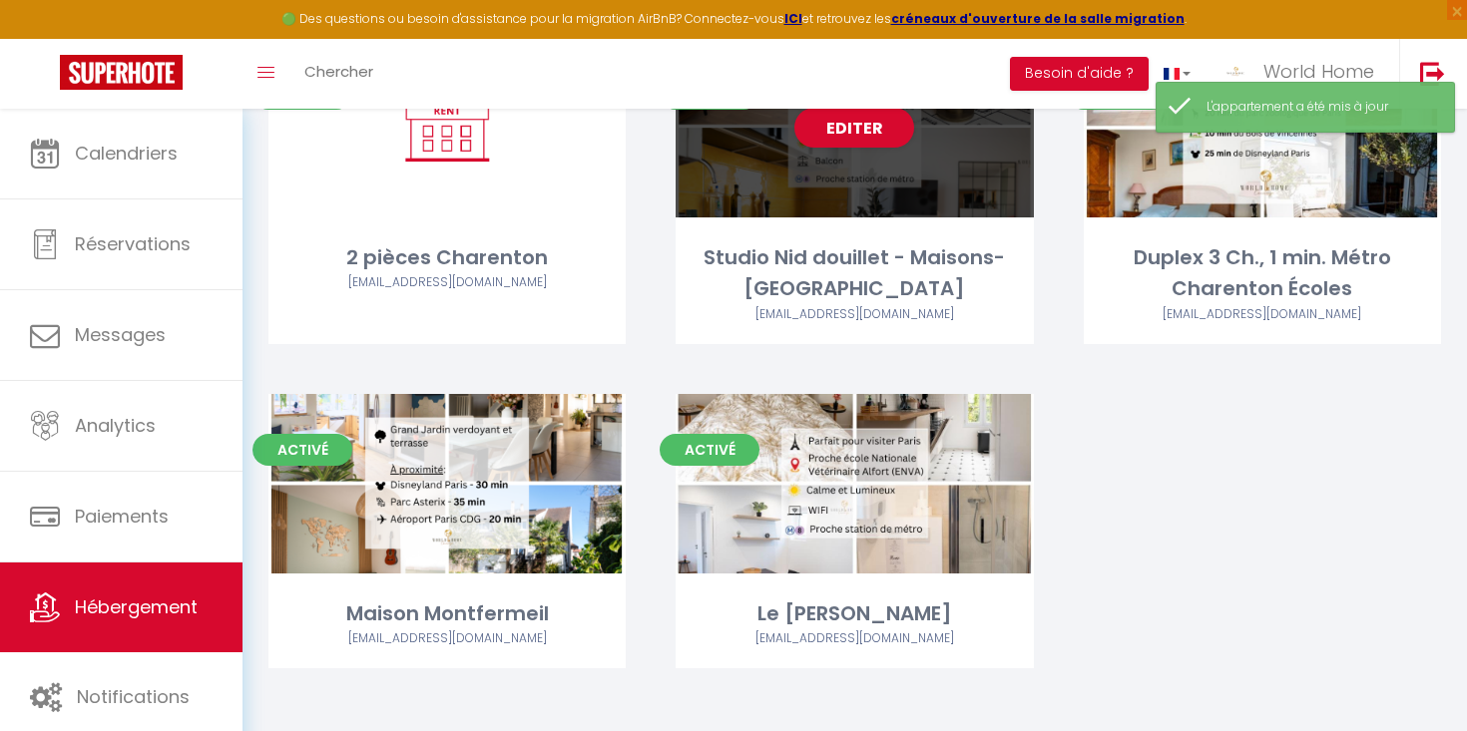
scroll to position [314, 0]
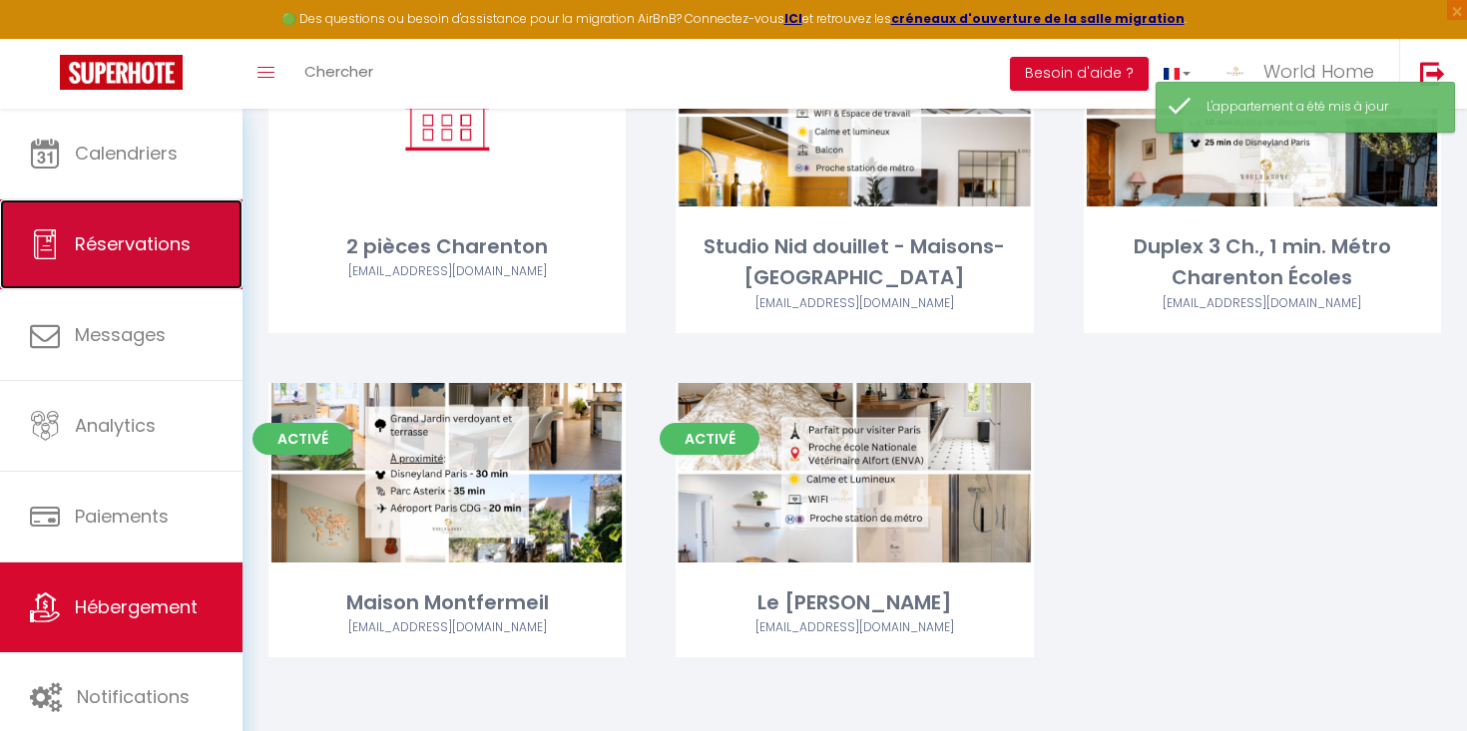
click at [127, 231] on link "Réservations" at bounding box center [121, 245] width 242 height 90
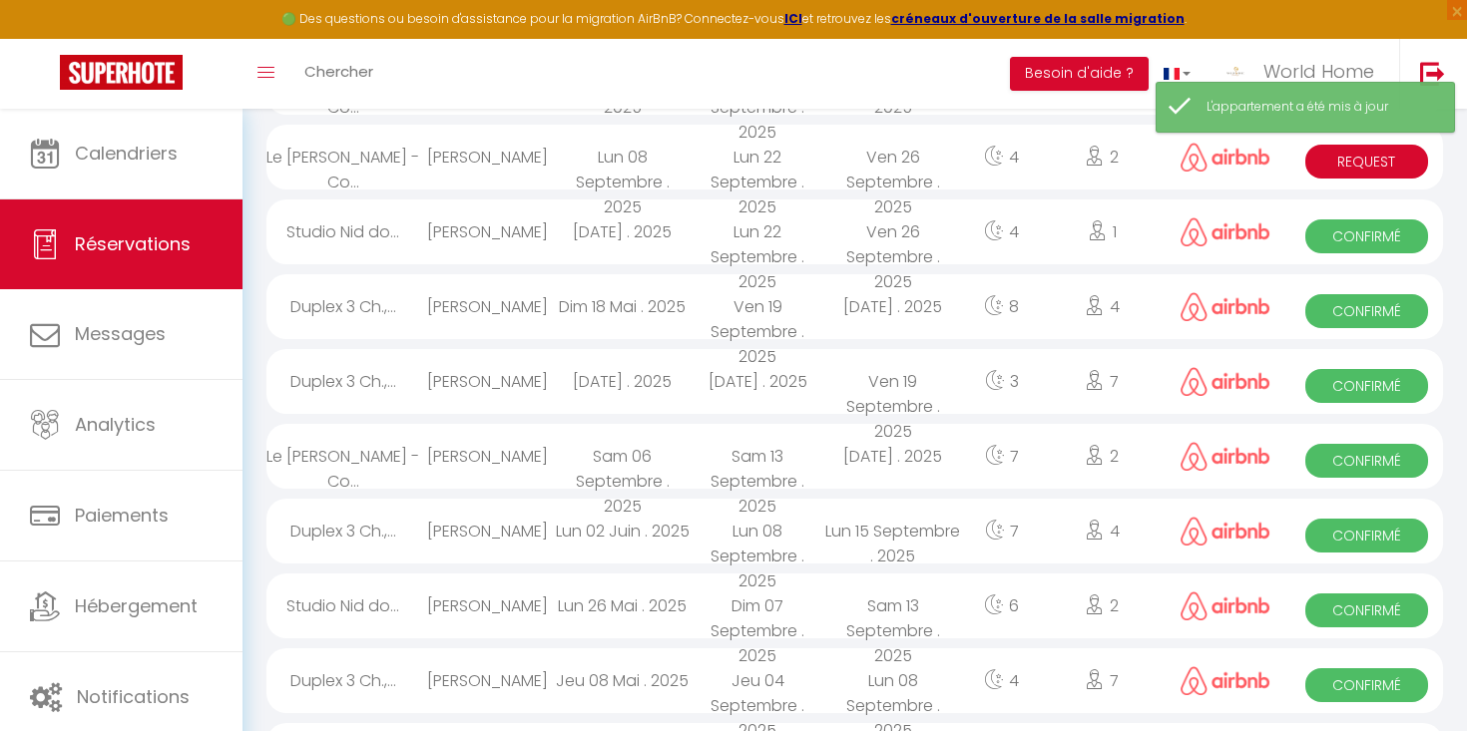
scroll to position [1472, 0]
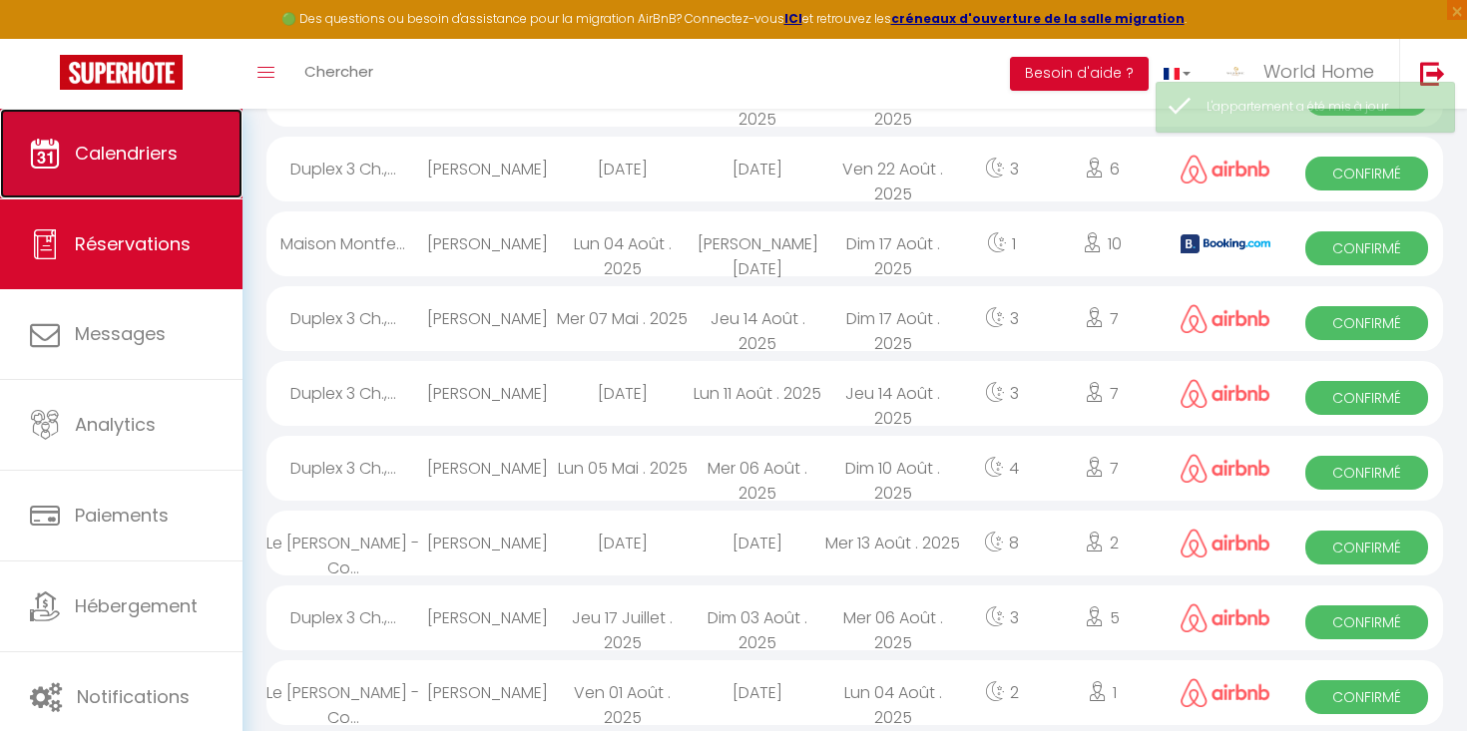
click at [171, 159] on span "Calendriers" at bounding box center [126, 153] width 103 height 25
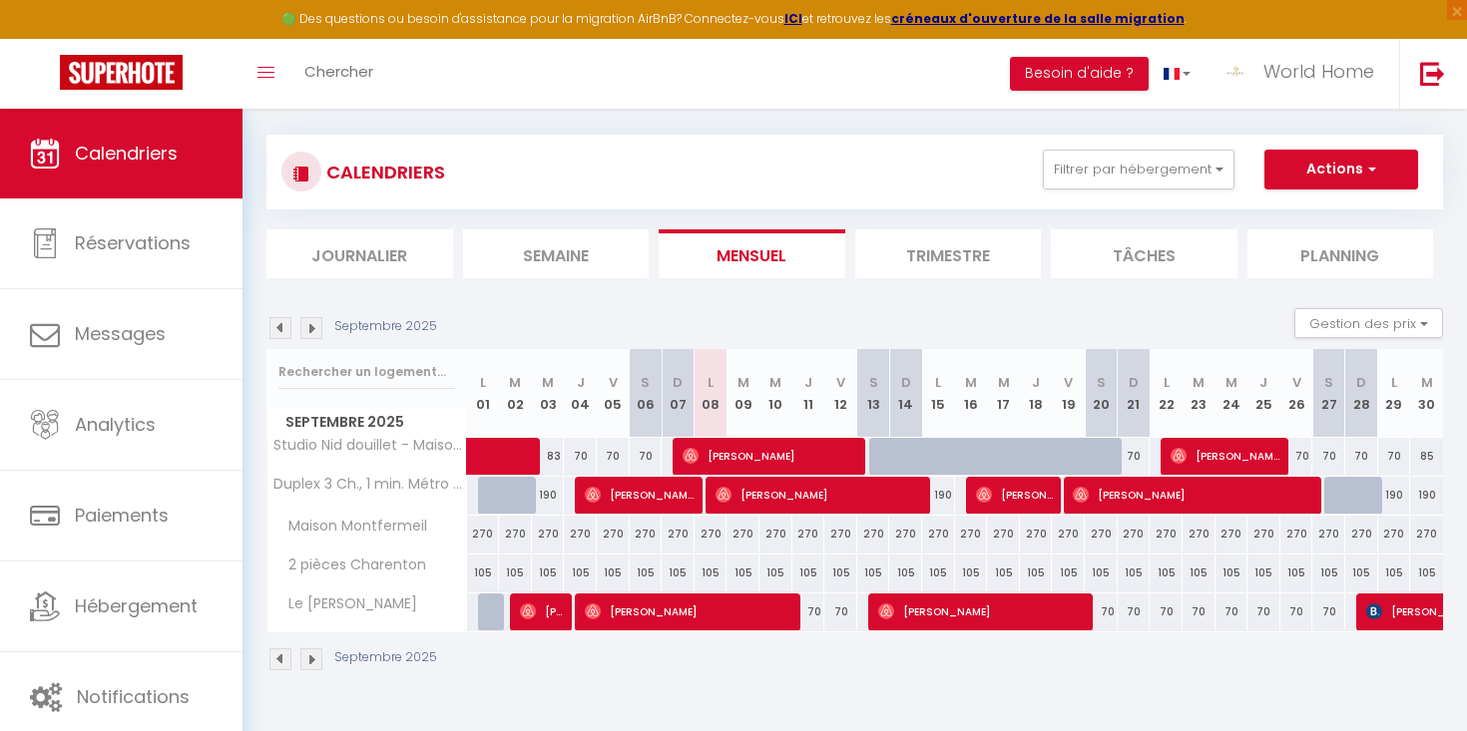
scroll to position [109, 0]
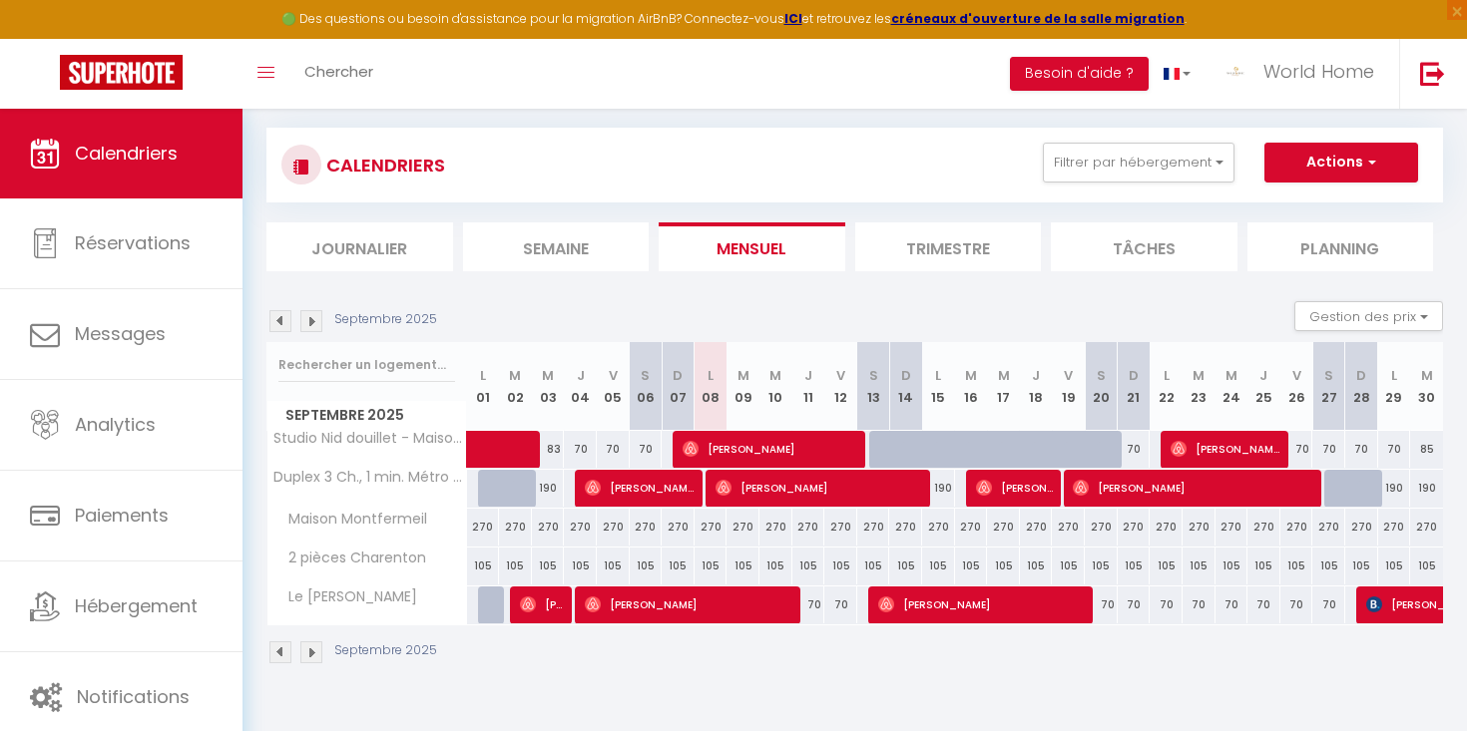
click at [711, 529] on div "270" at bounding box center [710, 527] width 33 height 37
type input "270"
type input "Lun 08 Septembre 2025"
type input "[DATE]"
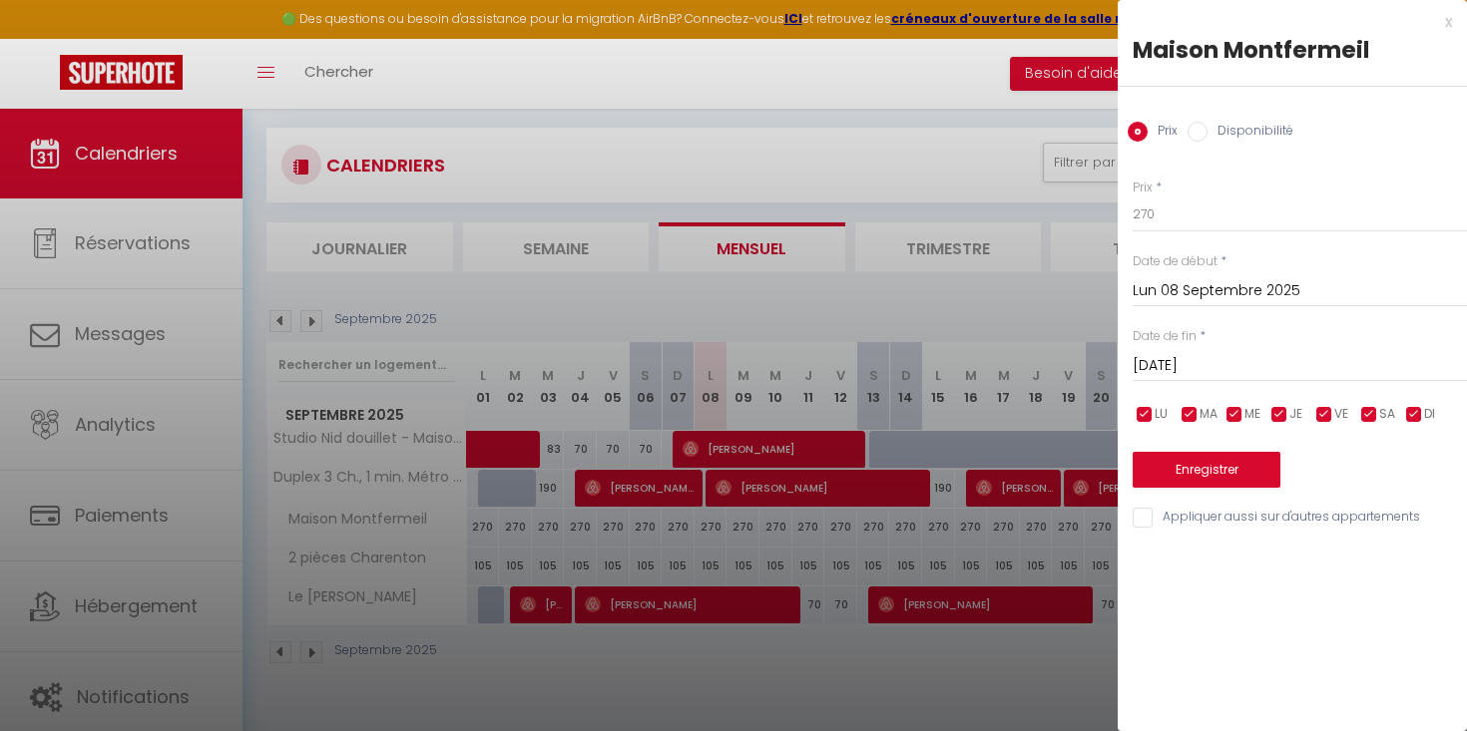
click at [1227, 127] on label "Disponibilité" at bounding box center [1250, 133] width 86 height 22
click at [1207, 127] on input "Disponibilité" at bounding box center [1197, 132] width 20 height 20
radio input "true"
radio input "false"
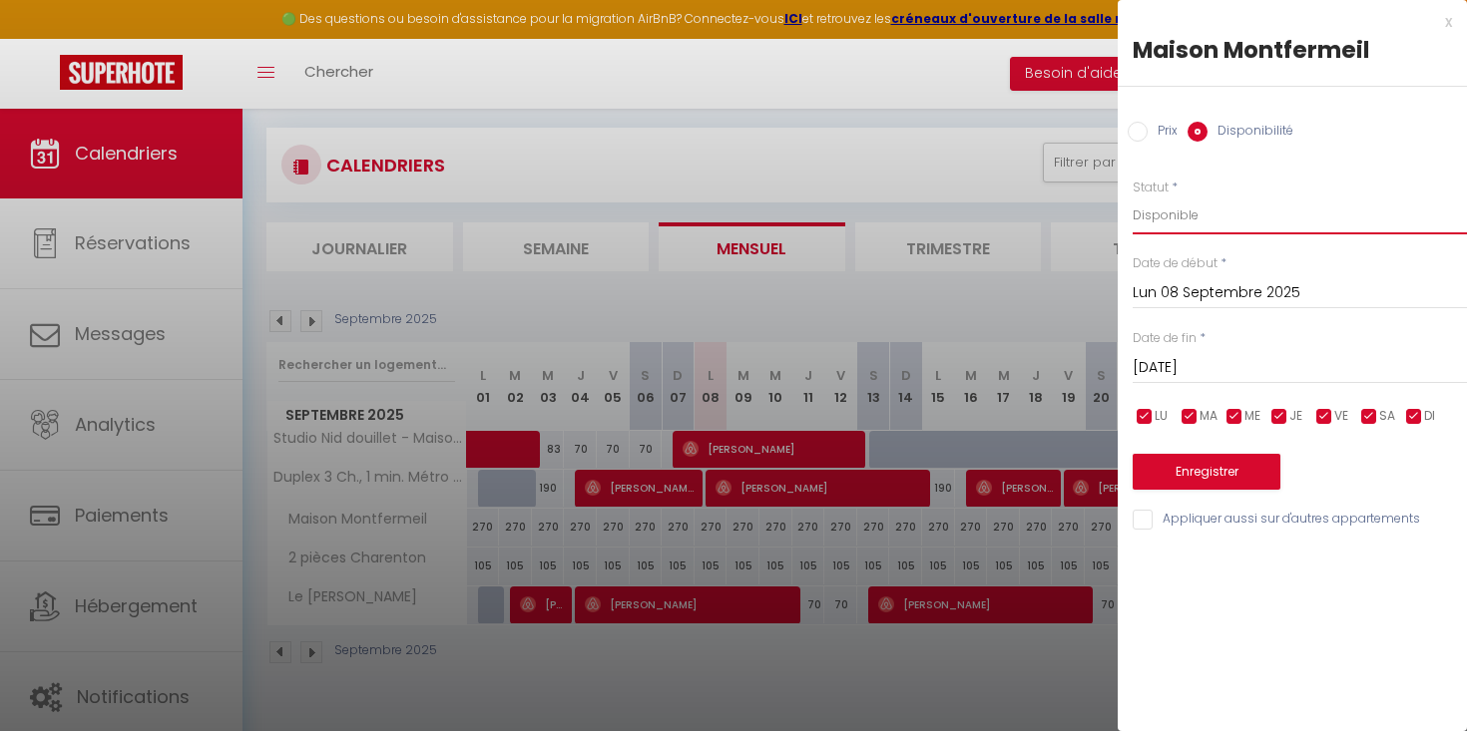
click at [1235, 224] on select "Disponible Indisponible" at bounding box center [1300, 216] width 334 height 38
click at [1452, 28] on div "x Maison Montfermeil Prix Disponibilité Prix * 270 Statut * Disponible Indispon…" at bounding box center [1292, 276] width 349 height 552
click at [1451, 25] on div "x" at bounding box center [1285, 22] width 334 height 24
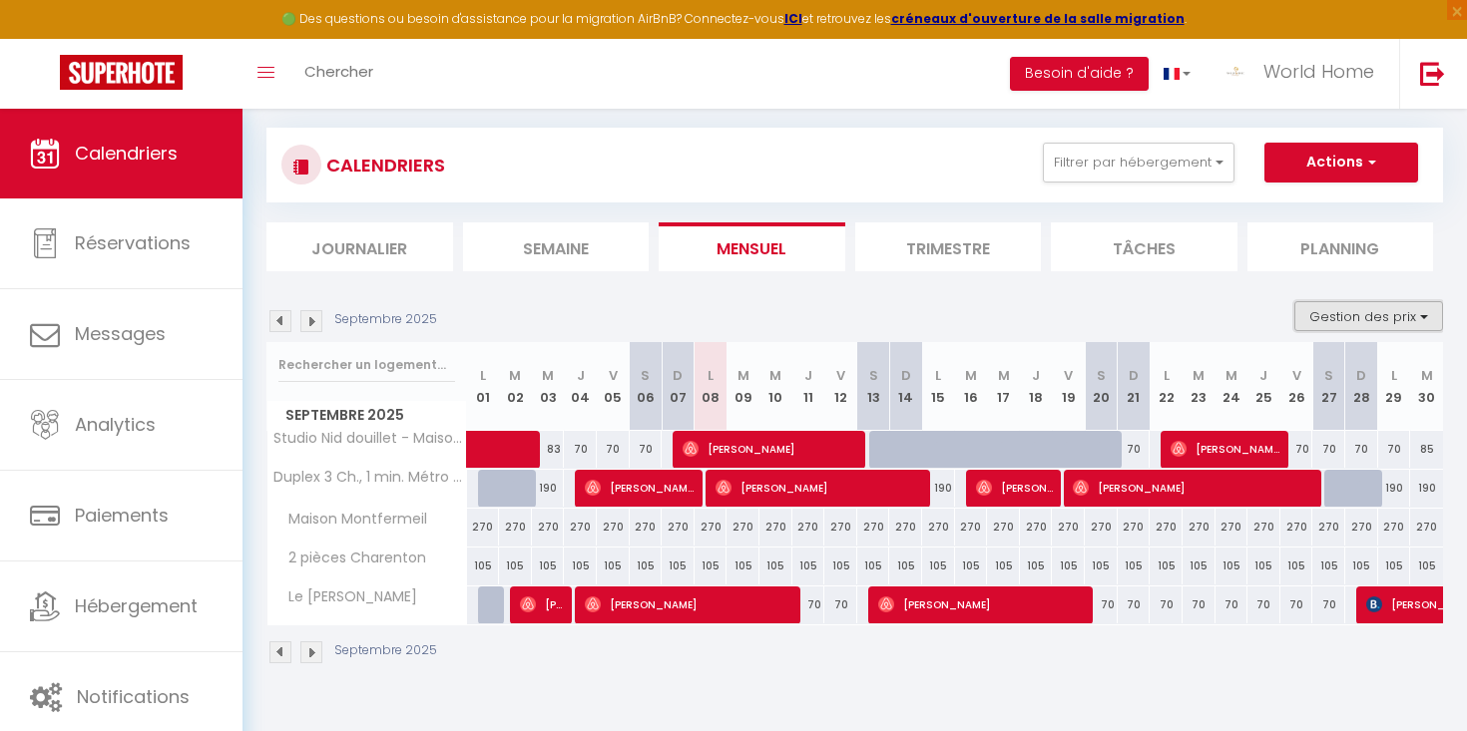
click at [1412, 315] on button "Gestion des prix" at bounding box center [1368, 316] width 149 height 30
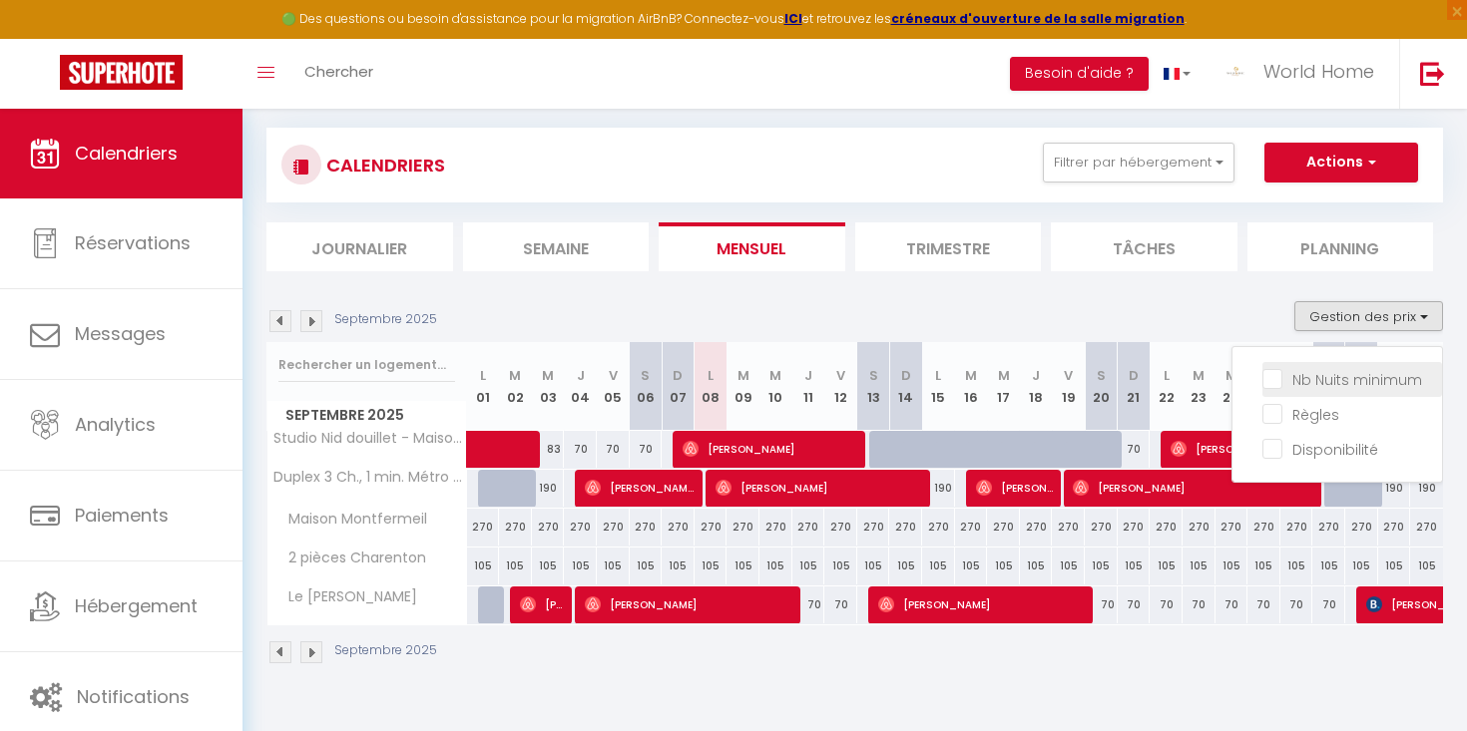
click at [1266, 376] on input "Nb Nuits minimum" at bounding box center [1352, 378] width 180 height 20
checkbox input "true"
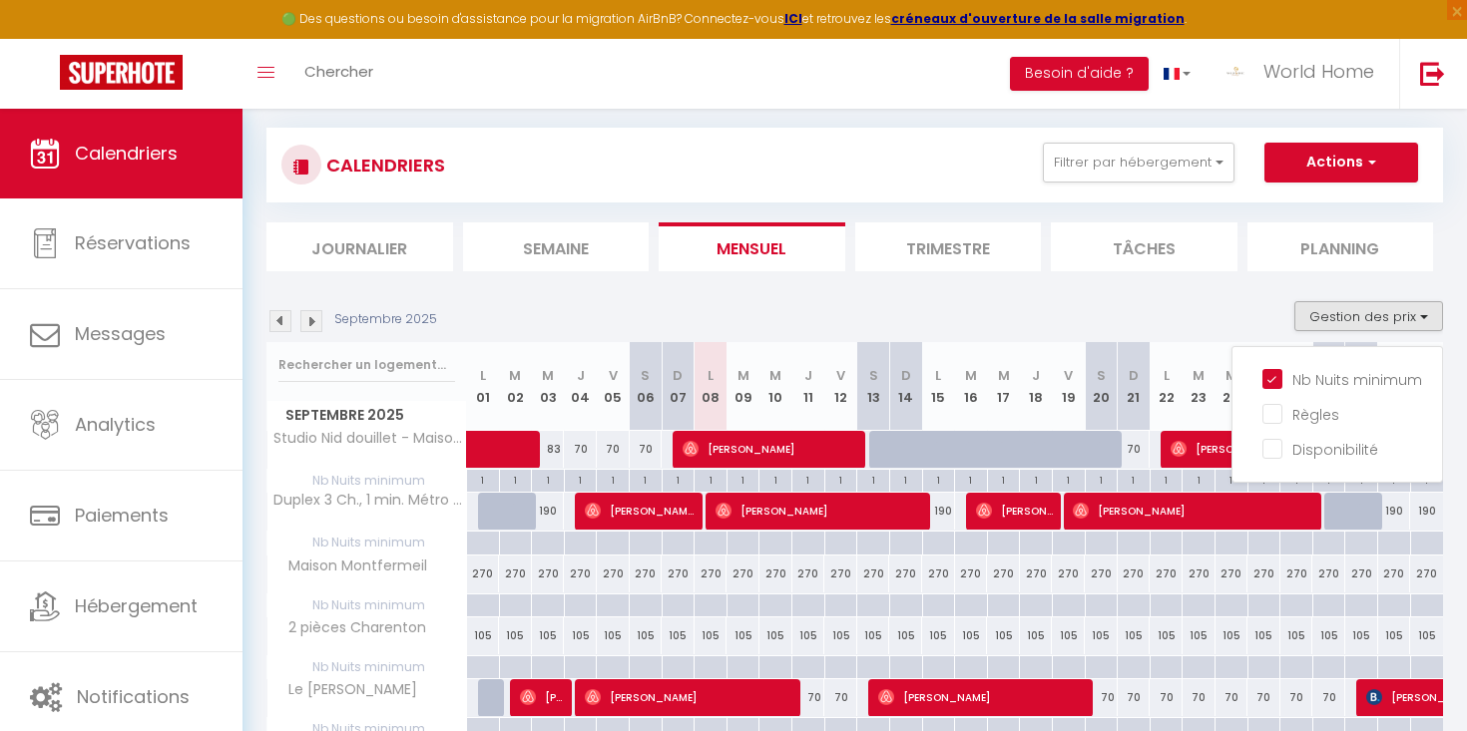
click at [713, 543] on div at bounding box center [709, 543] width 33 height 23
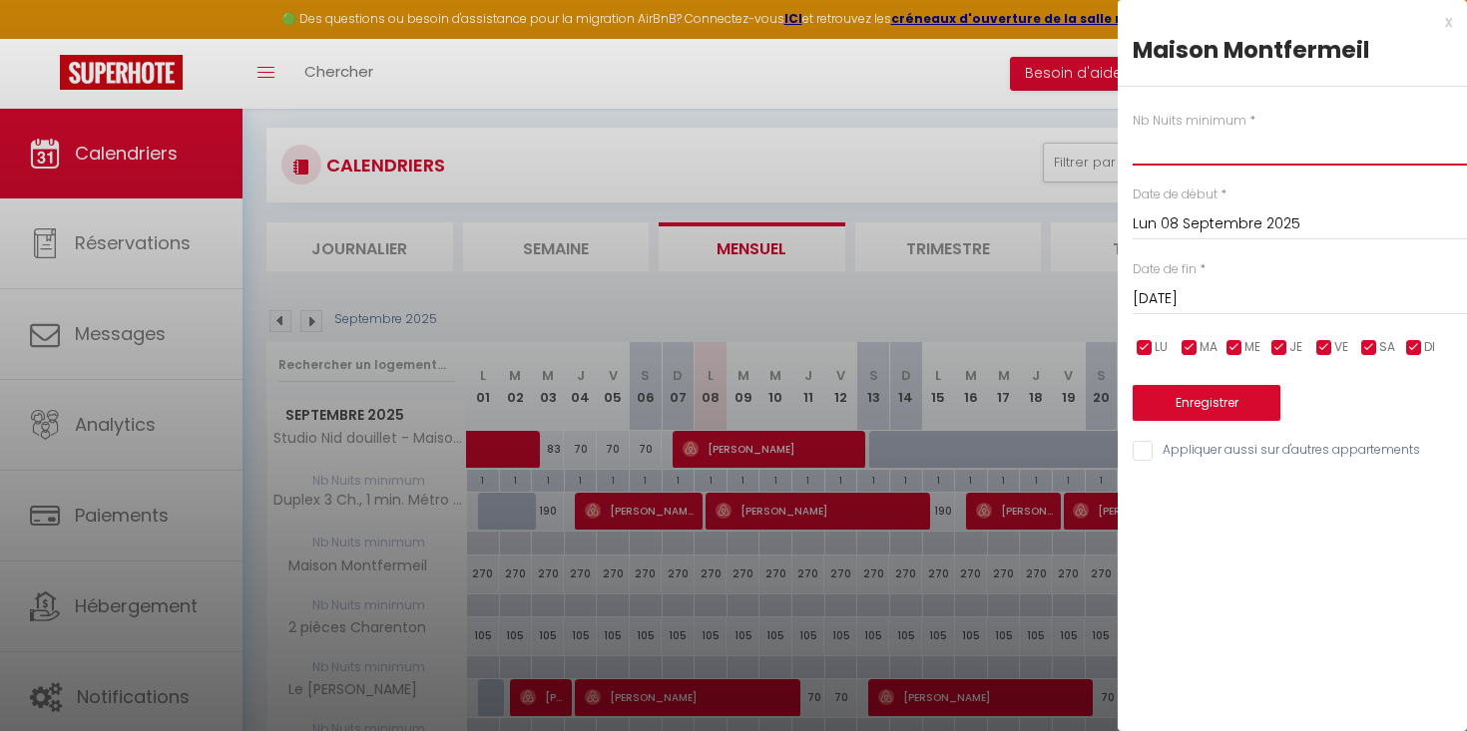
click at [1191, 140] on input "text" at bounding box center [1300, 148] width 334 height 36
type input "2"
click at [1284, 291] on input "[DATE]" at bounding box center [1300, 299] width 334 height 26
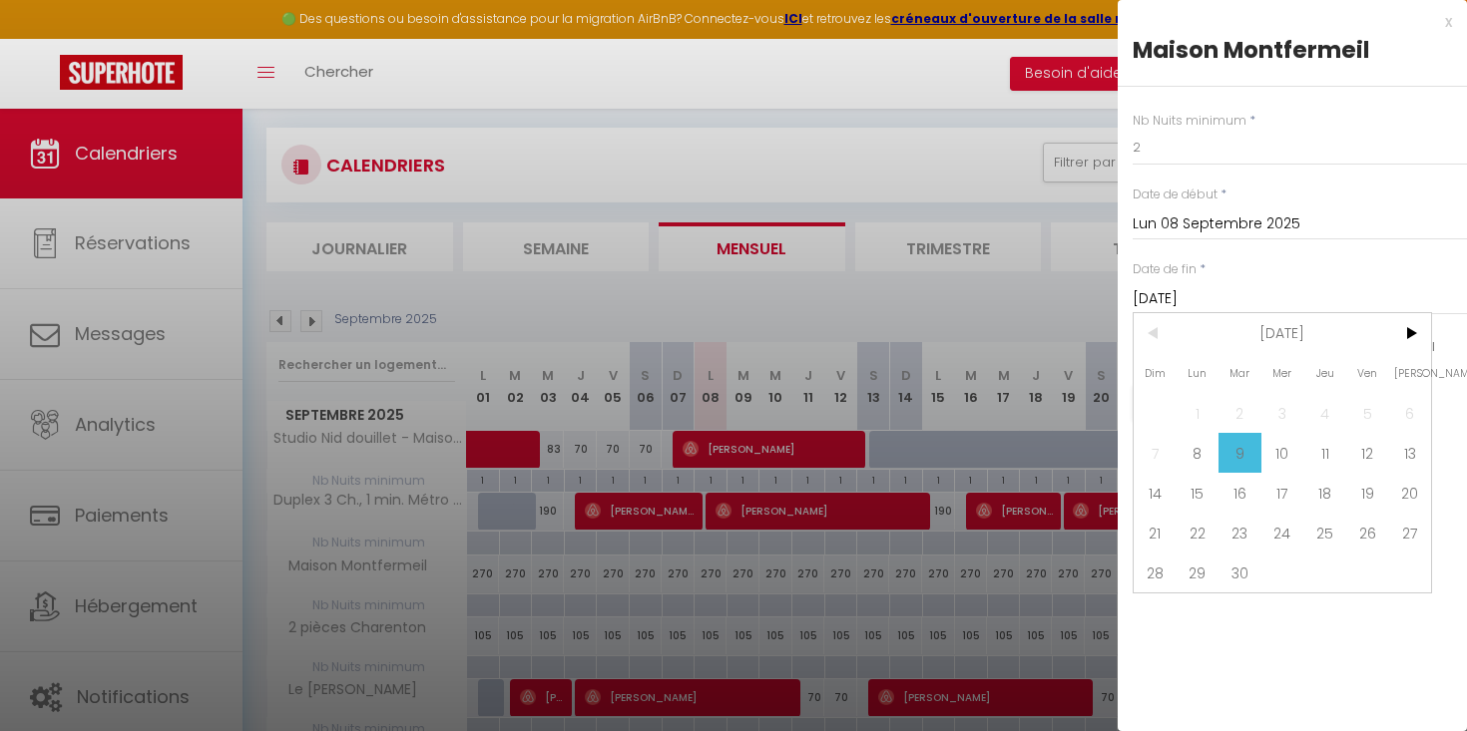
click at [1316, 298] on input "[DATE]" at bounding box center [1300, 299] width 334 height 26
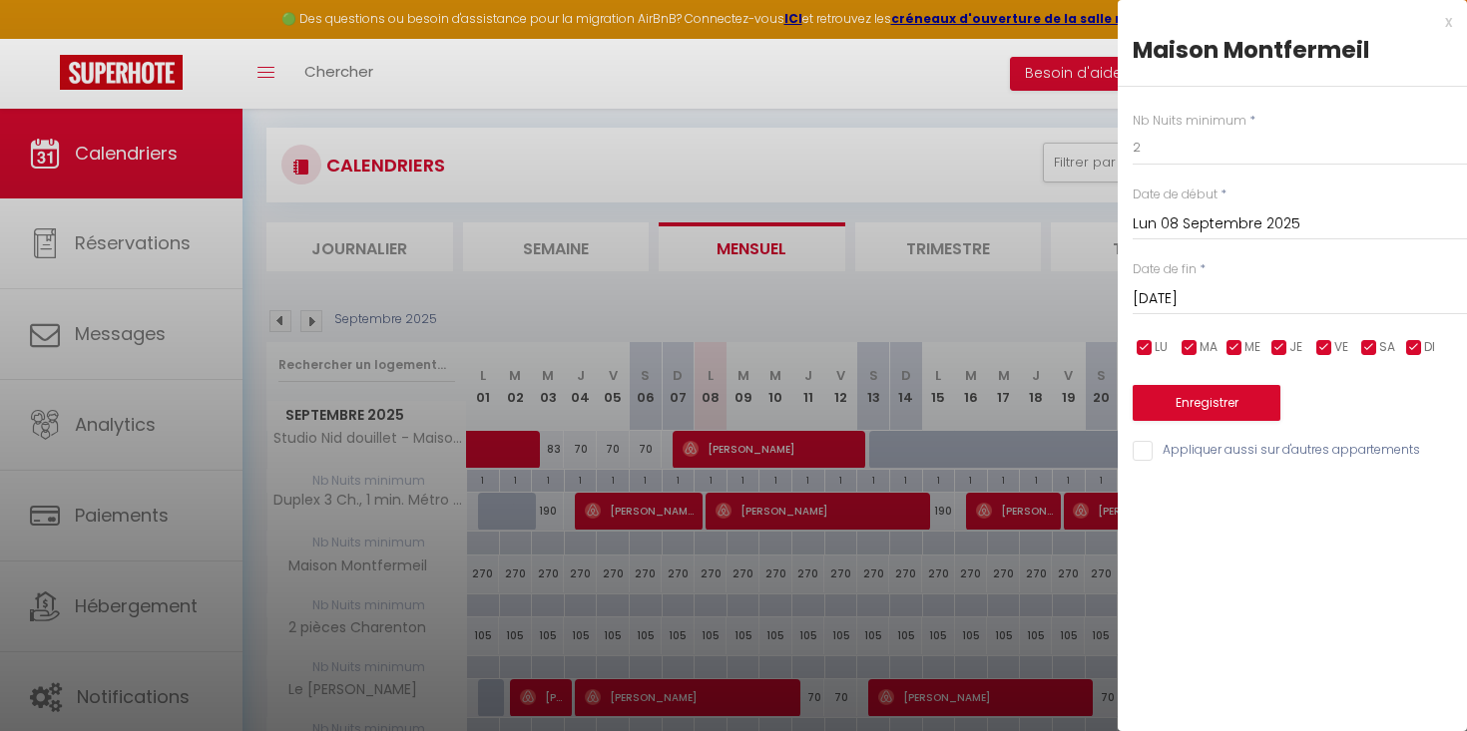
click at [1316, 298] on input "[DATE]" at bounding box center [1300, 299] width 334 height 26
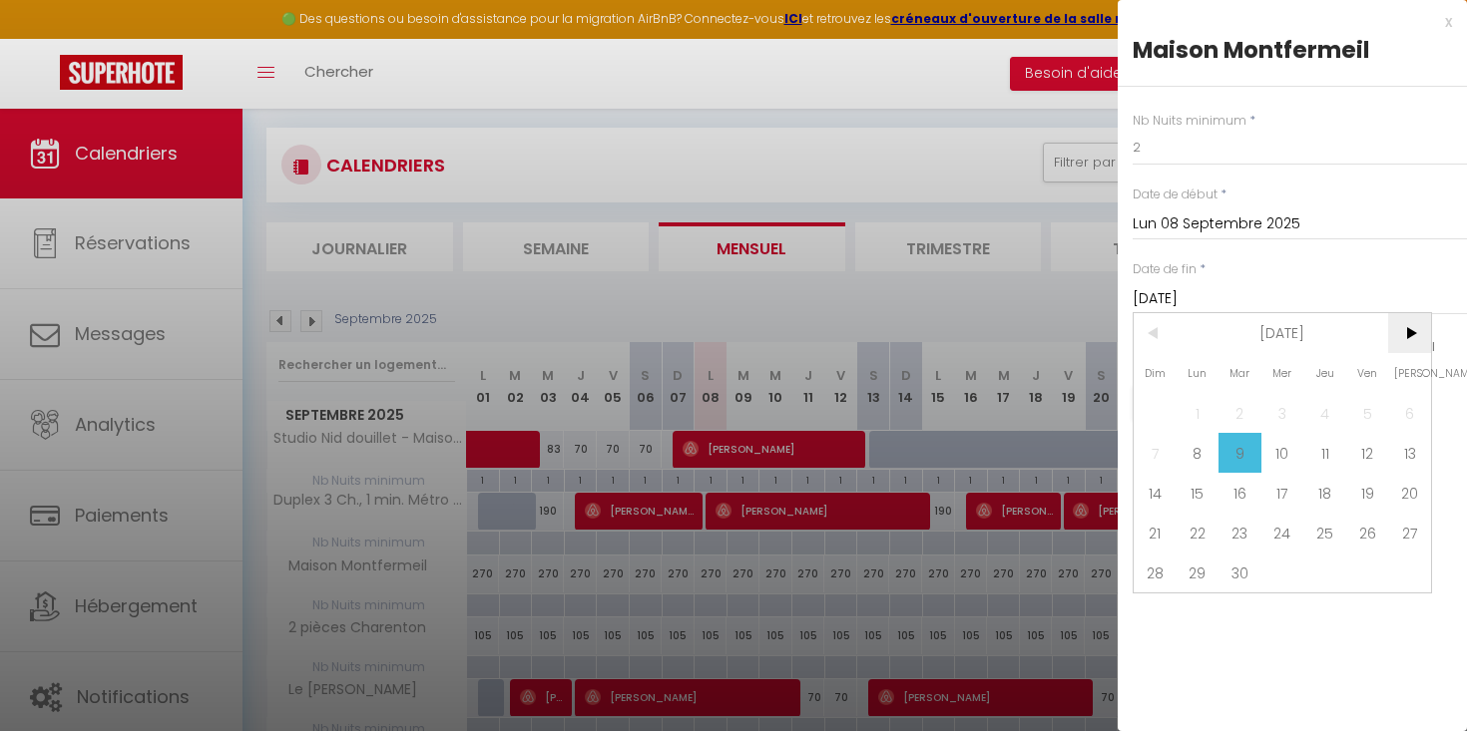
click at [1403, 324] on span ">" at bounding box center [1409, 333] width 43 height 40
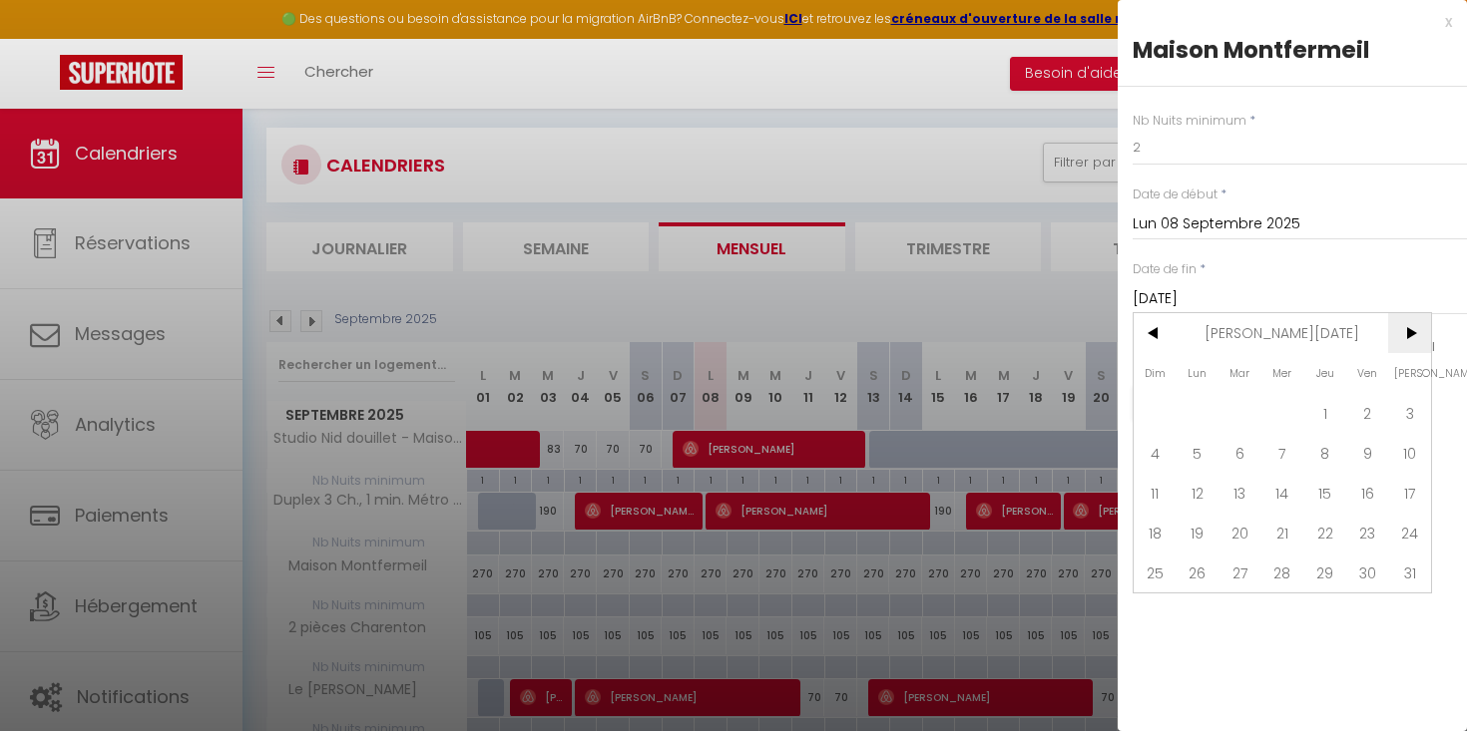
click at [1403, 324] on span ">" at bounding box center [1409, 333] width 43 height 40
click at [1160, 328] on span "<" at bounding box center [1155, 333] width 43 height 40
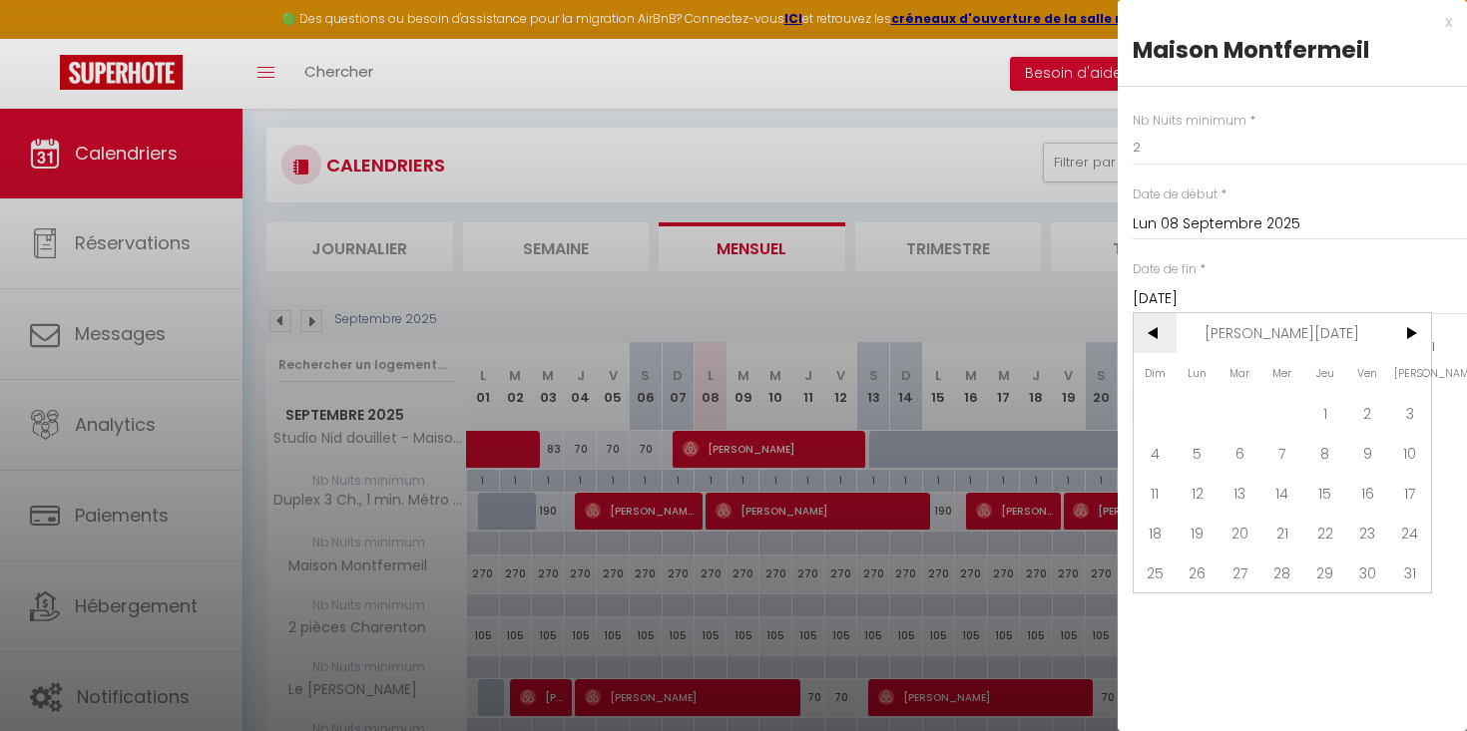
click at [1160, 328] on span "<" at bounding box center [1155, 333] width 43 height 40
click at [1284, 563] on span "31" at bounding box center [1282, 573] width 43 height 40
type input "Mer 31 Décembre 2025"
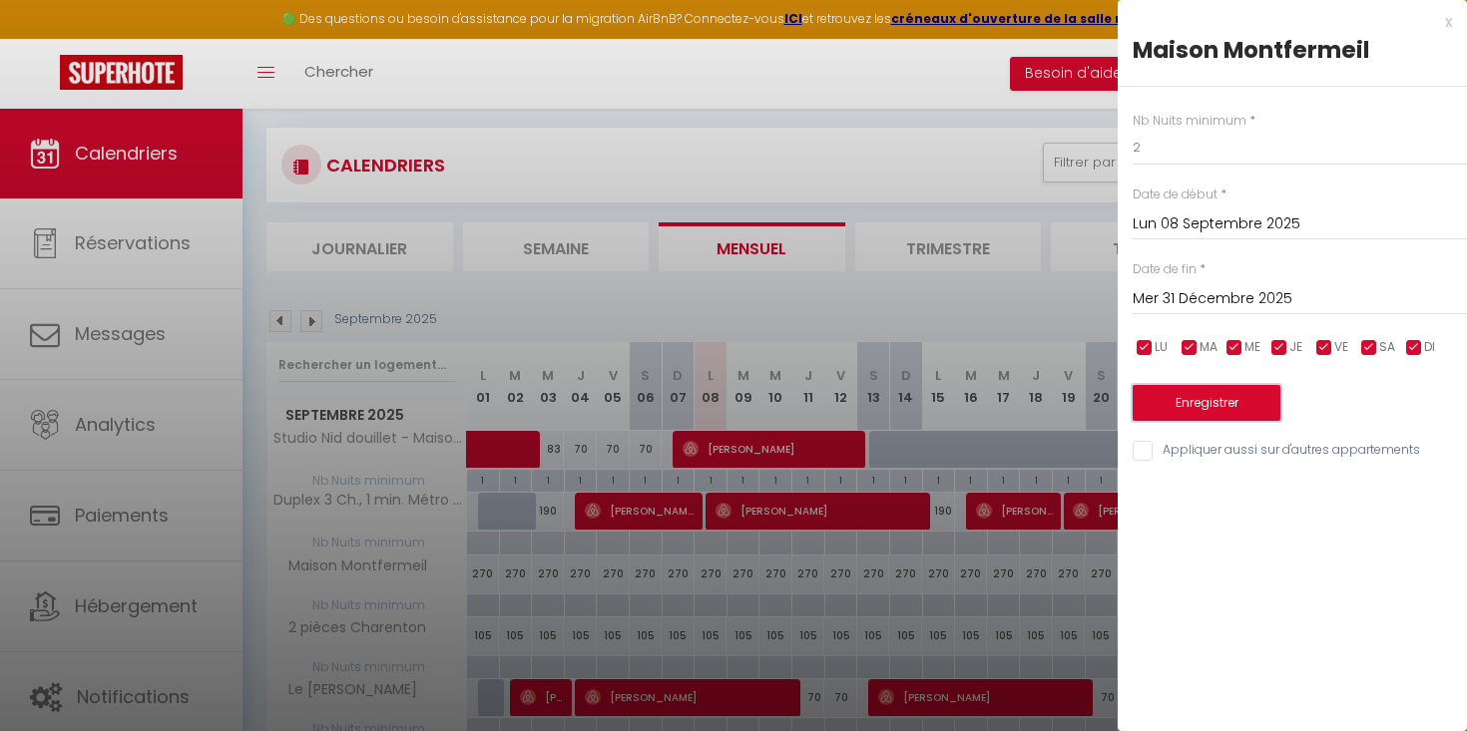
click at [1217, 406] on button "Enregistrer" at bounding box center [1207, 403] width 148 height 36
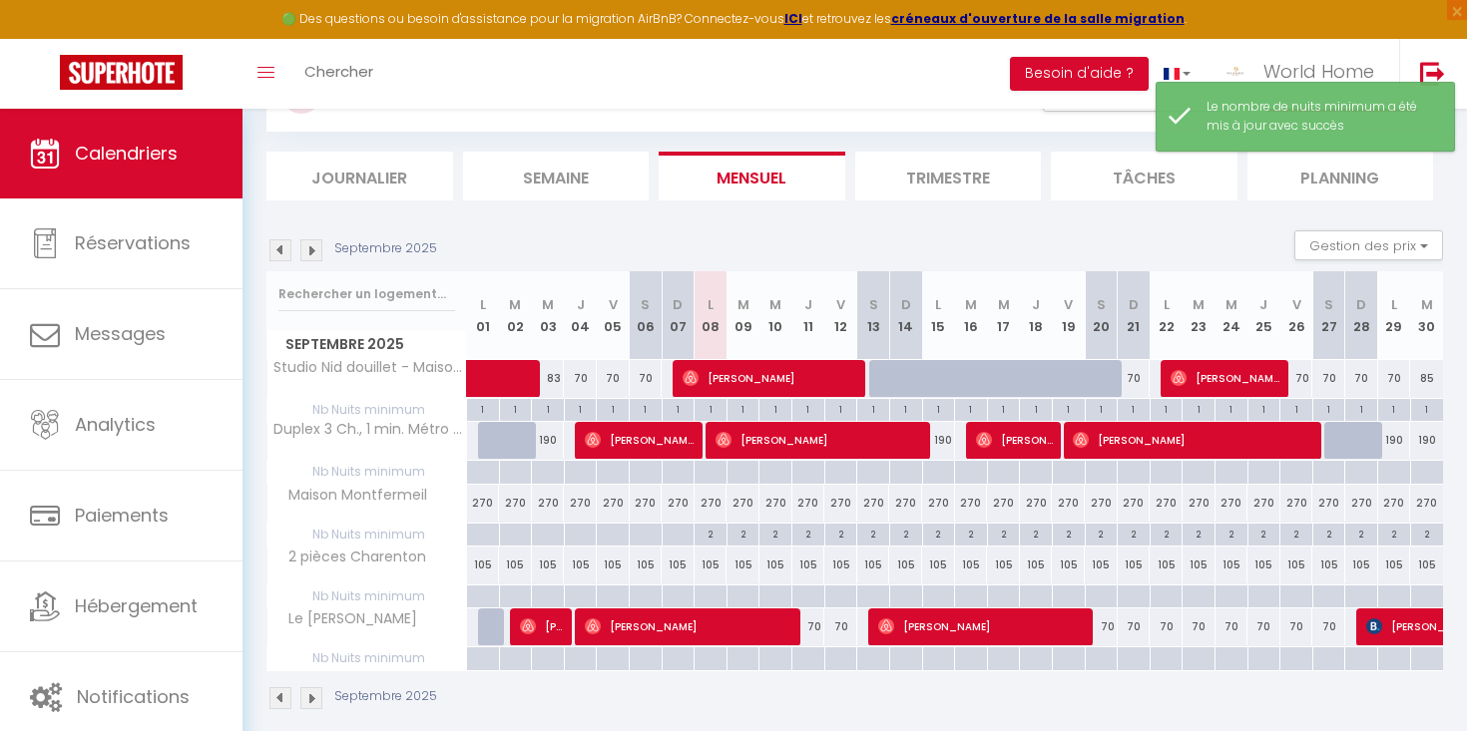
scroll to position [202, 0]
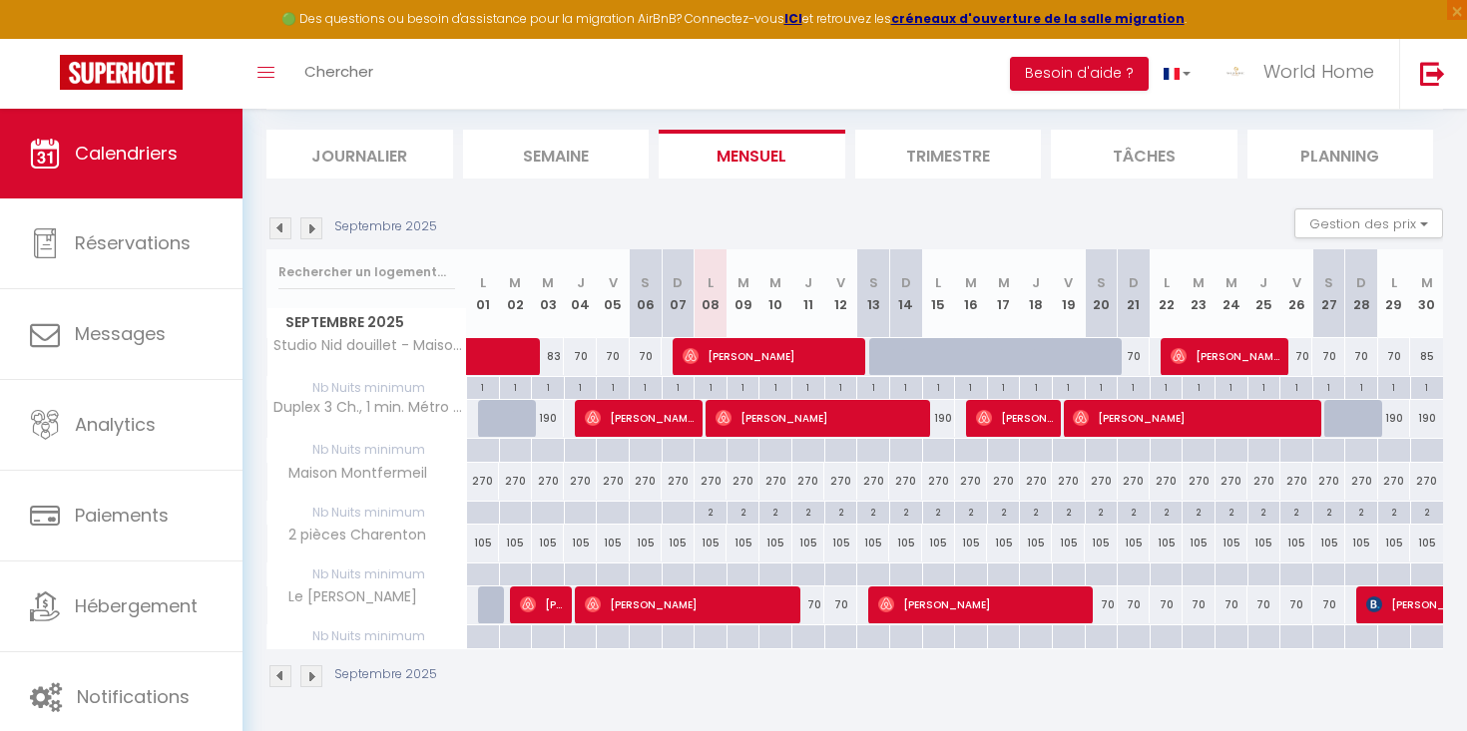
click at [416, 417] on th "Duplex 3 Ch., 1 min. Métro Charenton Écoles" at bounding box center [367, 419] width 200 height 38
click at [1426, 232] on button "Gestion des prix" at bounding box center [1368, 224] width 149 height 30
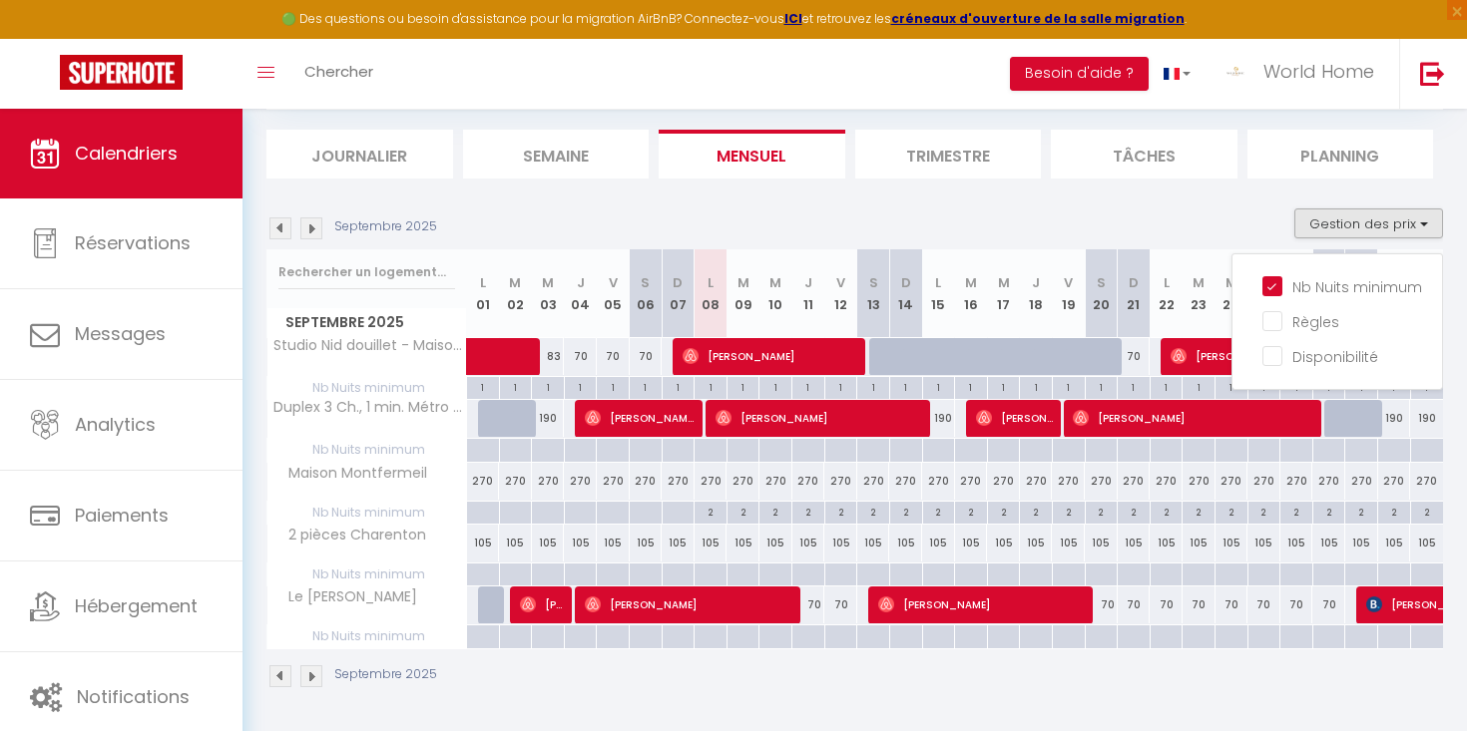
click at [1059, 482] on div "270" at bounding box center [1068, 481] width 33 height 37
select select "1"
type input "Ven 19 Septembre 2025"
type input "[DATE]"
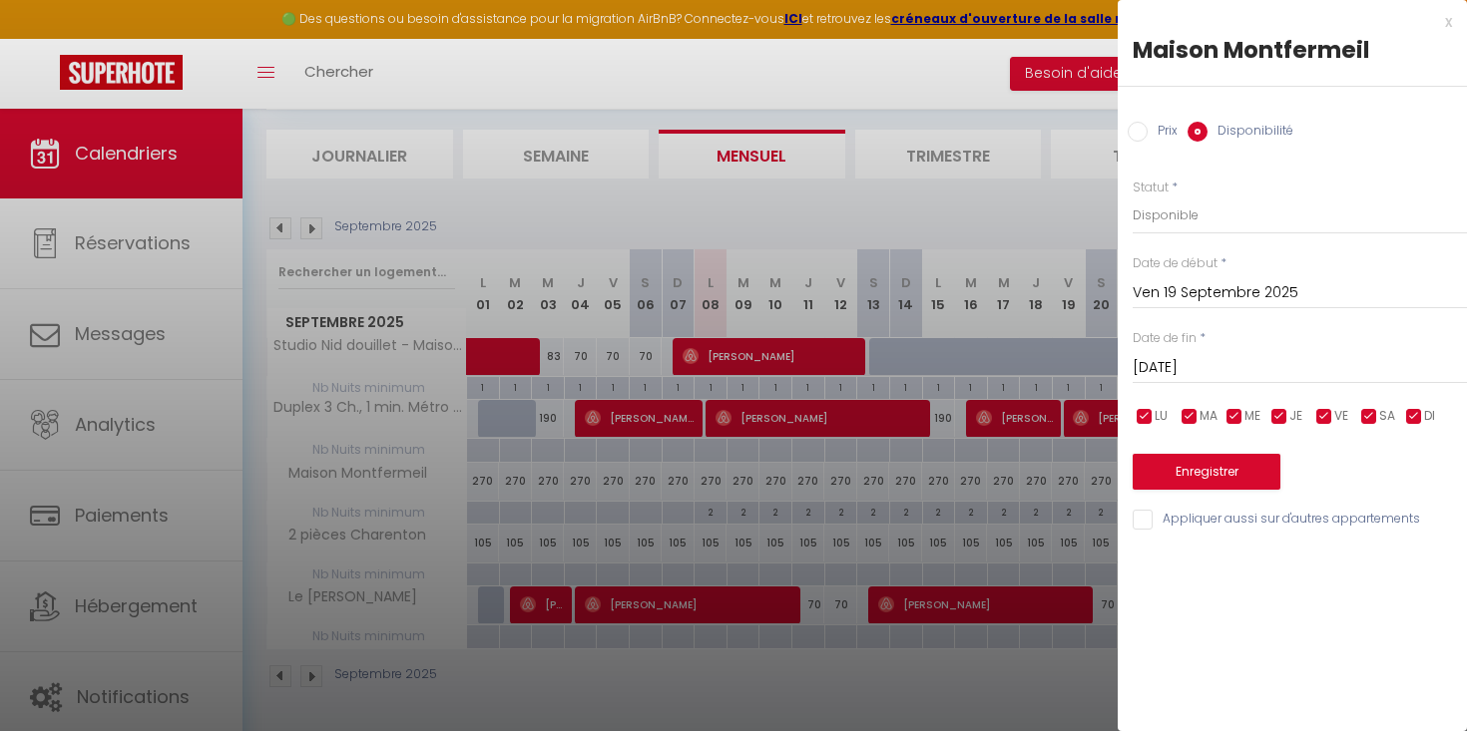
click at [1001, 153] on div at bounding box center [733, 365] width 1467 height 731
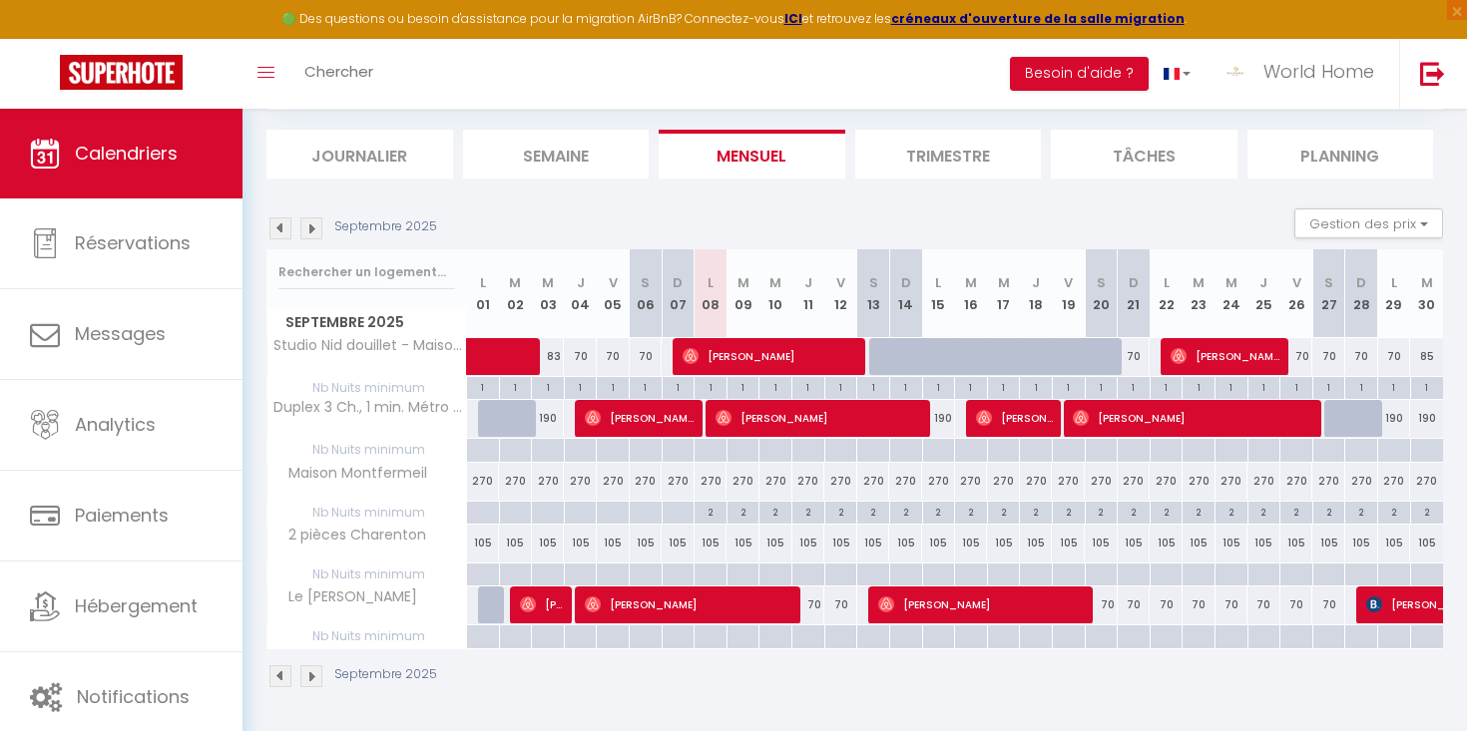
click at [705, 511] on div "2" at bounding box center [710, 511] width 32 height 19
type input "2"
type input "Lun 08 Septembre 2025"
type input "[DATE]"
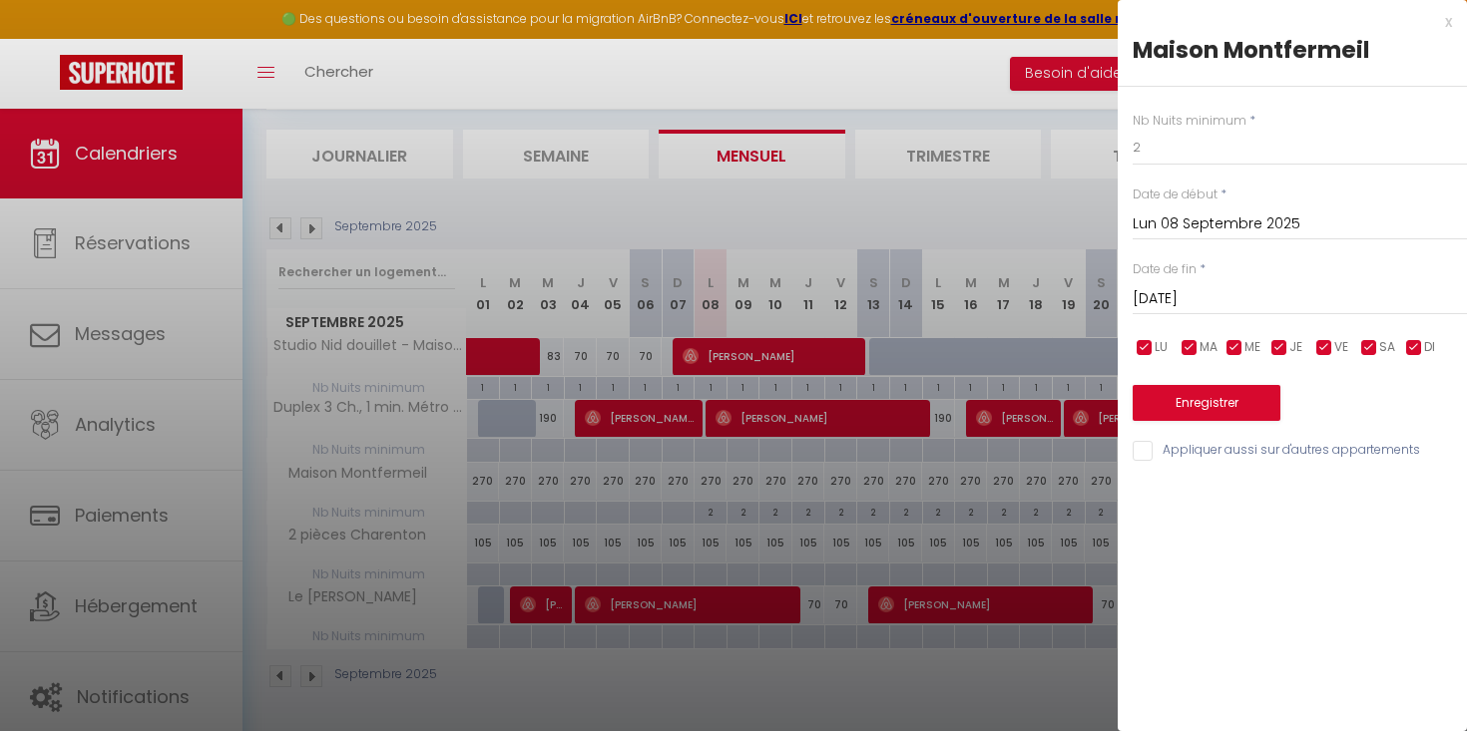
click at [402, 490] on div at bounding box center [733, 365] width 1467 height 731
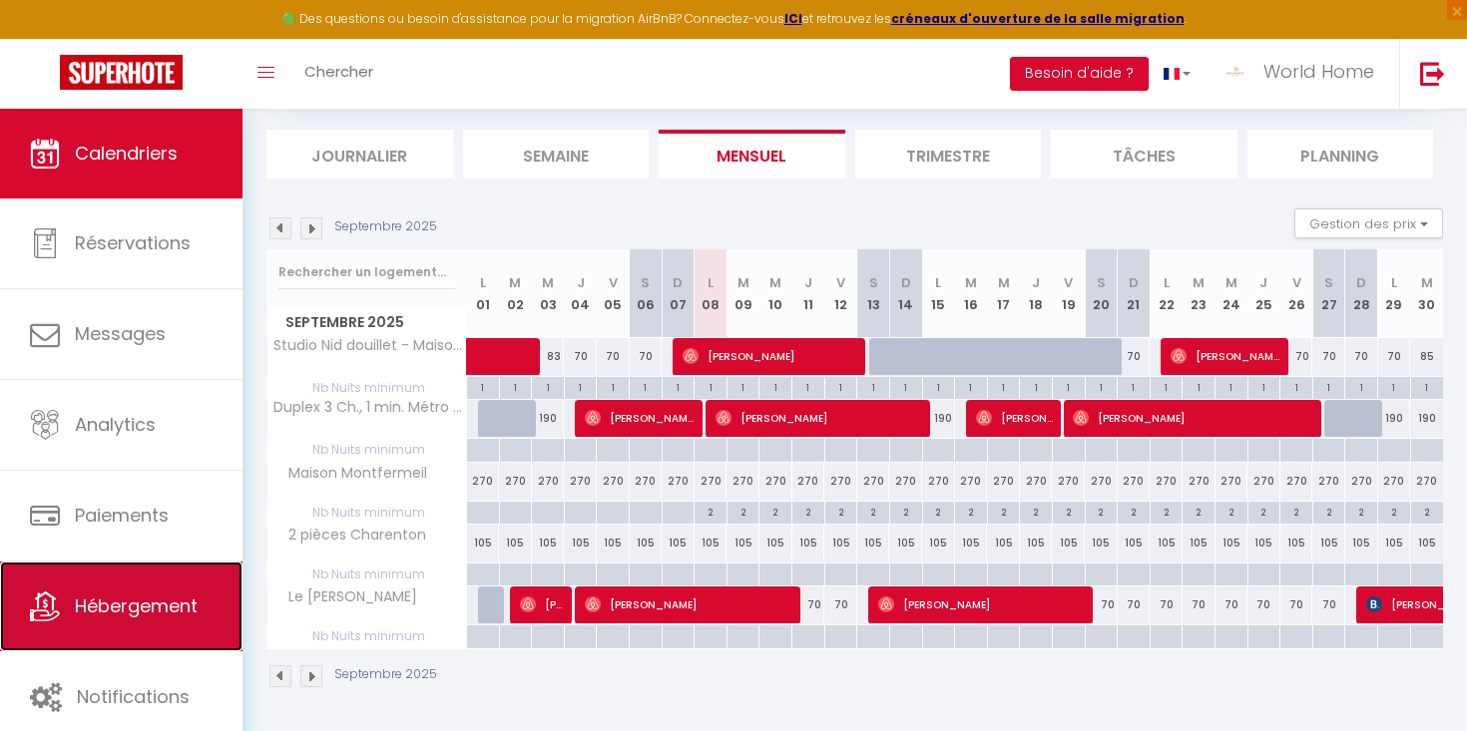
click at [109, 638] on link "Hébergement" at bounding box center [121, 607] width 242 height 90
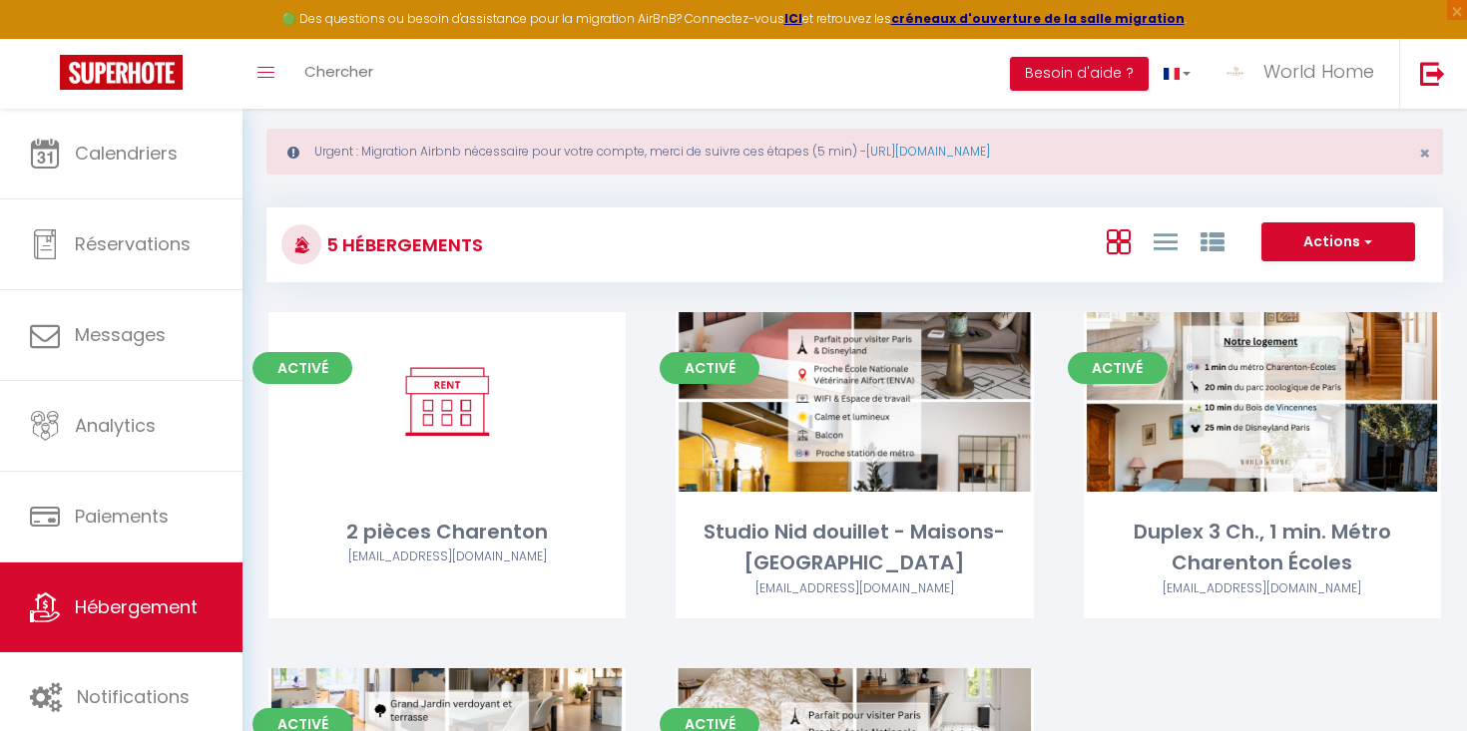
scroll to position [23, 0]
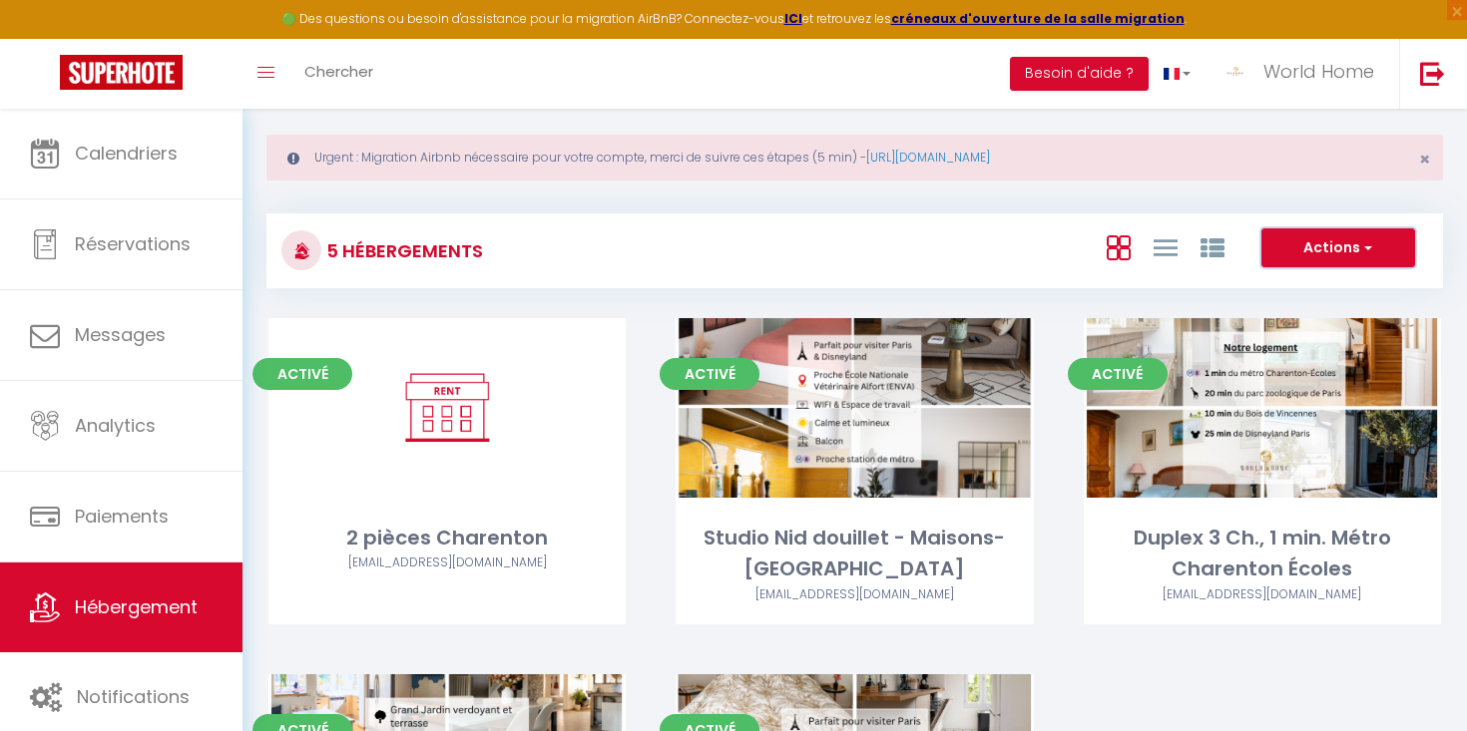
click at [1375, 240] on button "Actions" at bounding box center [1338, 249] width 154 height 40
click at [1370, 208] on div "5 Hébergements Actions Créer un Hébergement Nouveau groupe Initialiser les appa…" at bounding box center [854, 242] width 1176 height 94
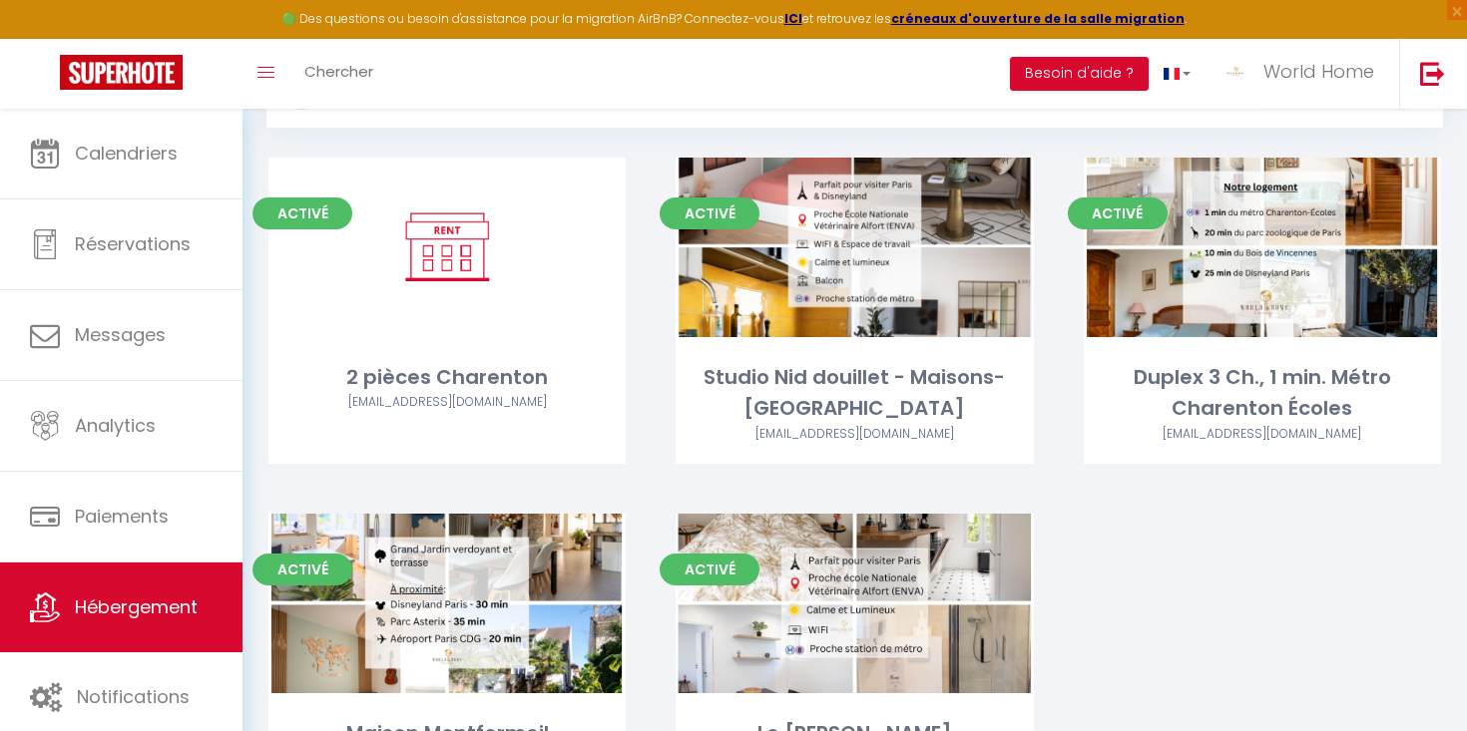
scroll to position [178, 0]
